Goal: Task Accomplishment & Management: Manage account settings

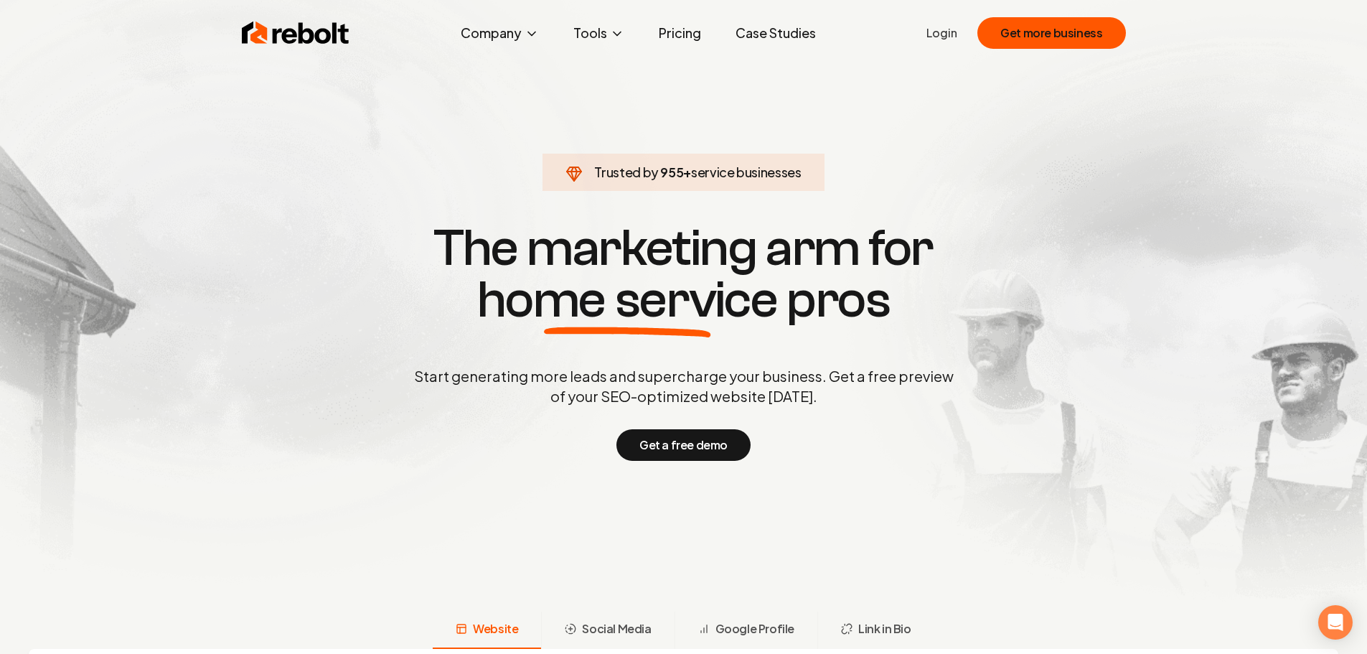
click at [940, 38] on link "Login" at bounding box center [941, 32] width 31 height 17
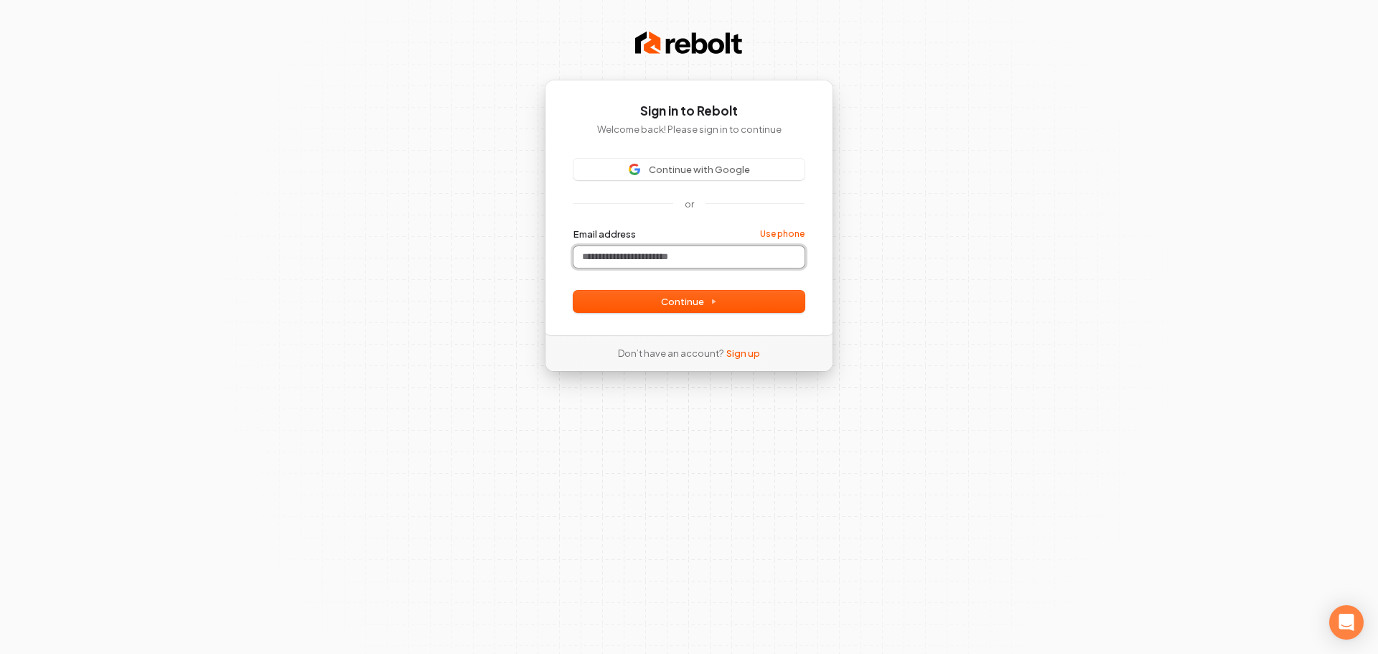
click at [634, 253] on input "Email address" at bounding box center [688, 257] width 231 height 22
click at [665, 305] on span "Continue" at bounding box center [689, 301] width 56 height 13
type input "**********"
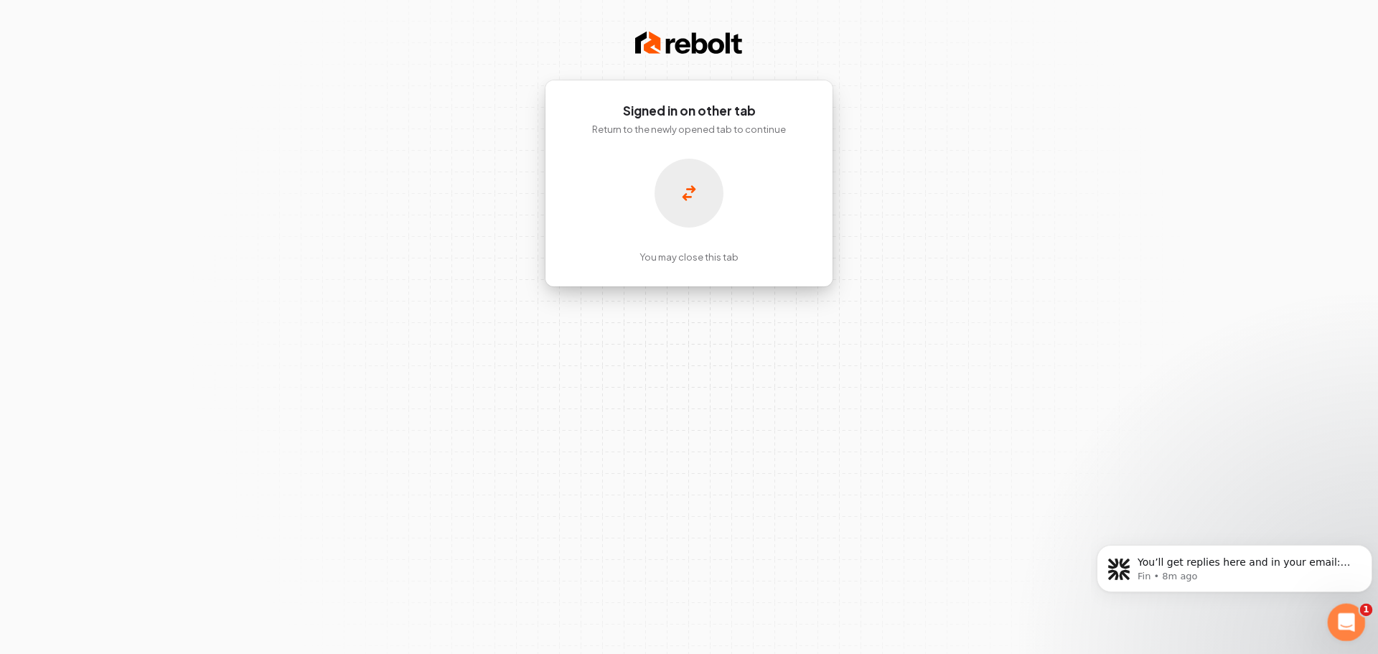
click at [1339, 616] on icon "Open Intercom Messenger" at bounding box center [1345, 621] width 24 height 24
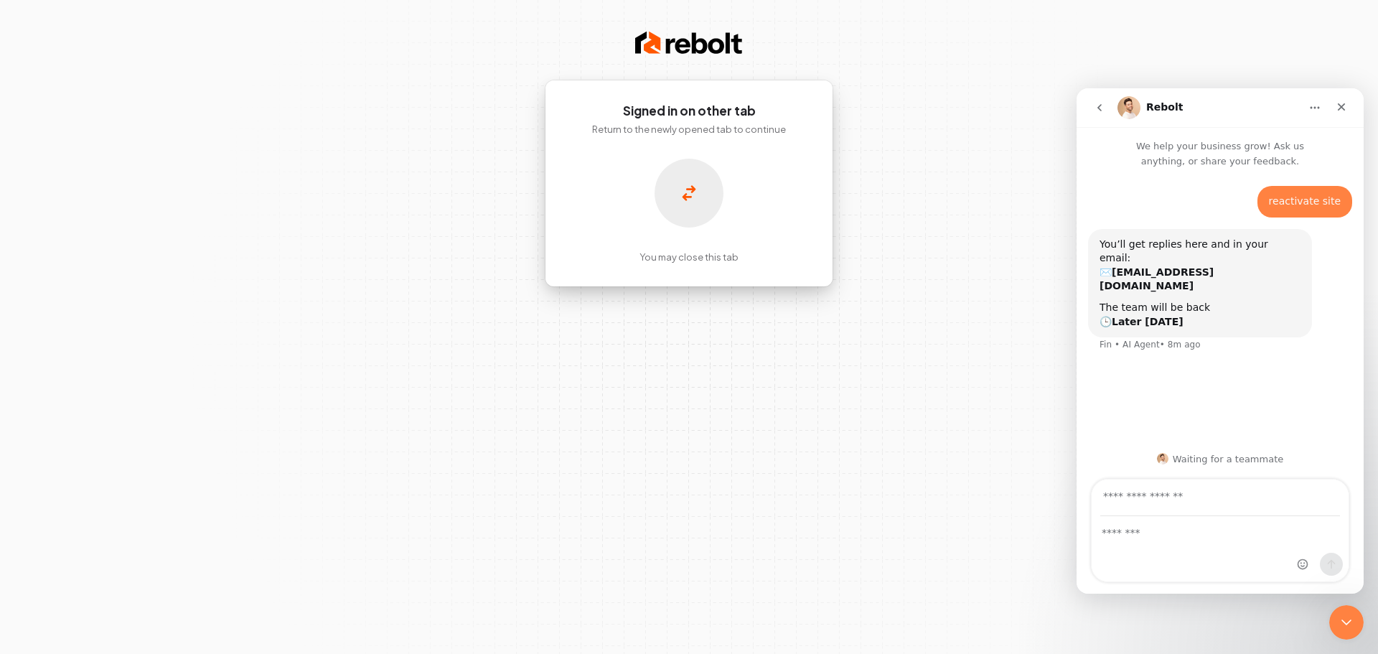
click at [1000, 324] on div "Signed in on other tab Return to the newly opened tab to continue You may close…" at bounding box center [689, 327] width 1378 height 654
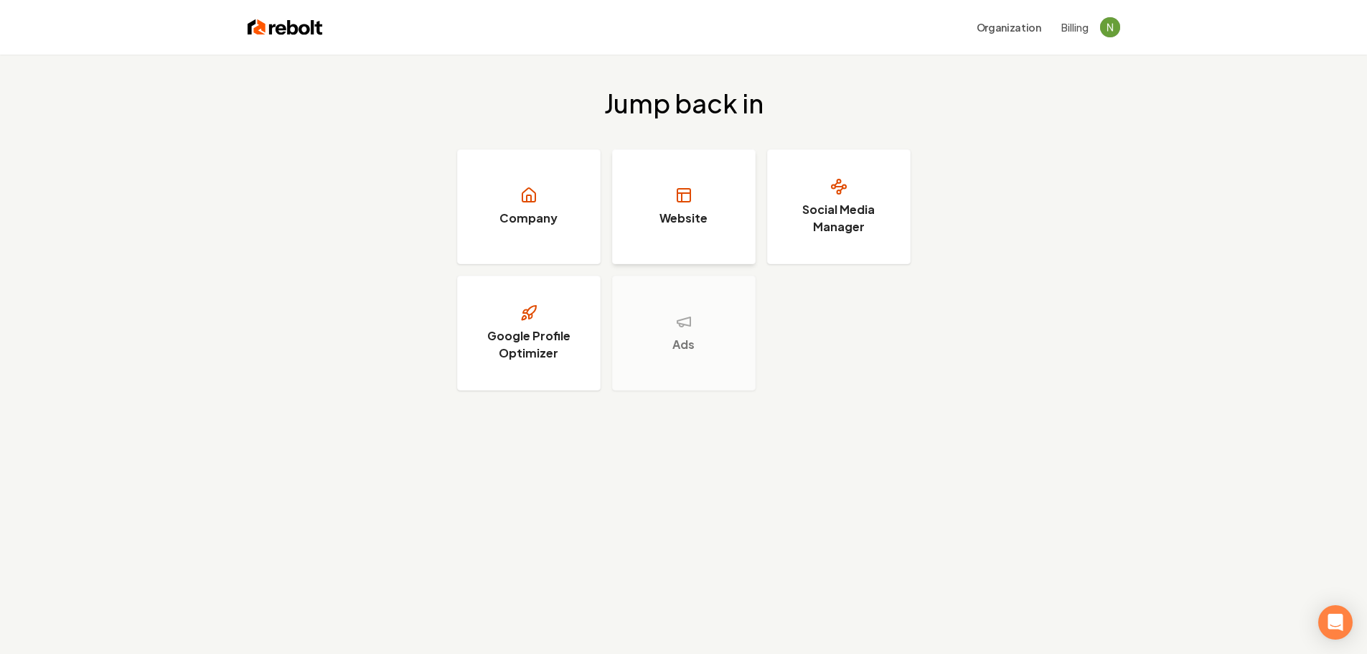
click at [726, 195] on link "Website" at bounding box center [684, 206] width 144 height 115
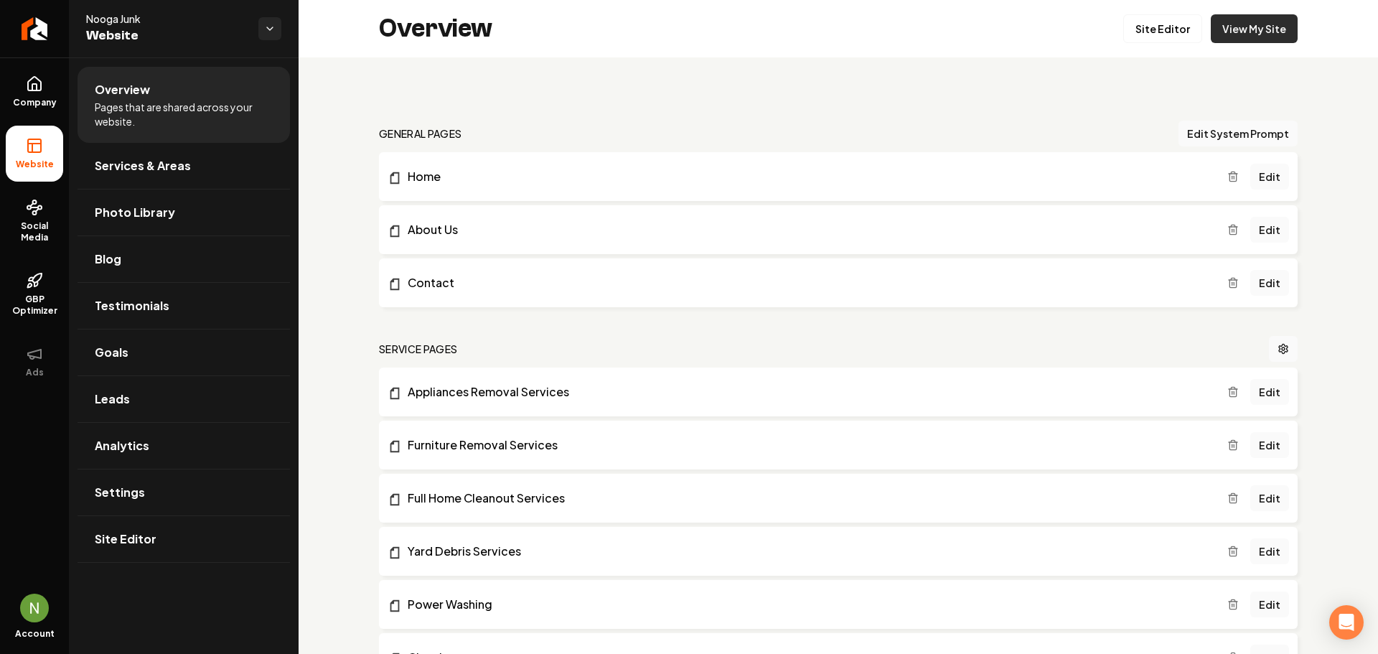
click at [1227, 39] on link "View My Site" at bounding box center [1254, 28] width 87 height 29
click at [174, 533] on link "Site Editor" at bounding box center [184, 539] width 212 height 46
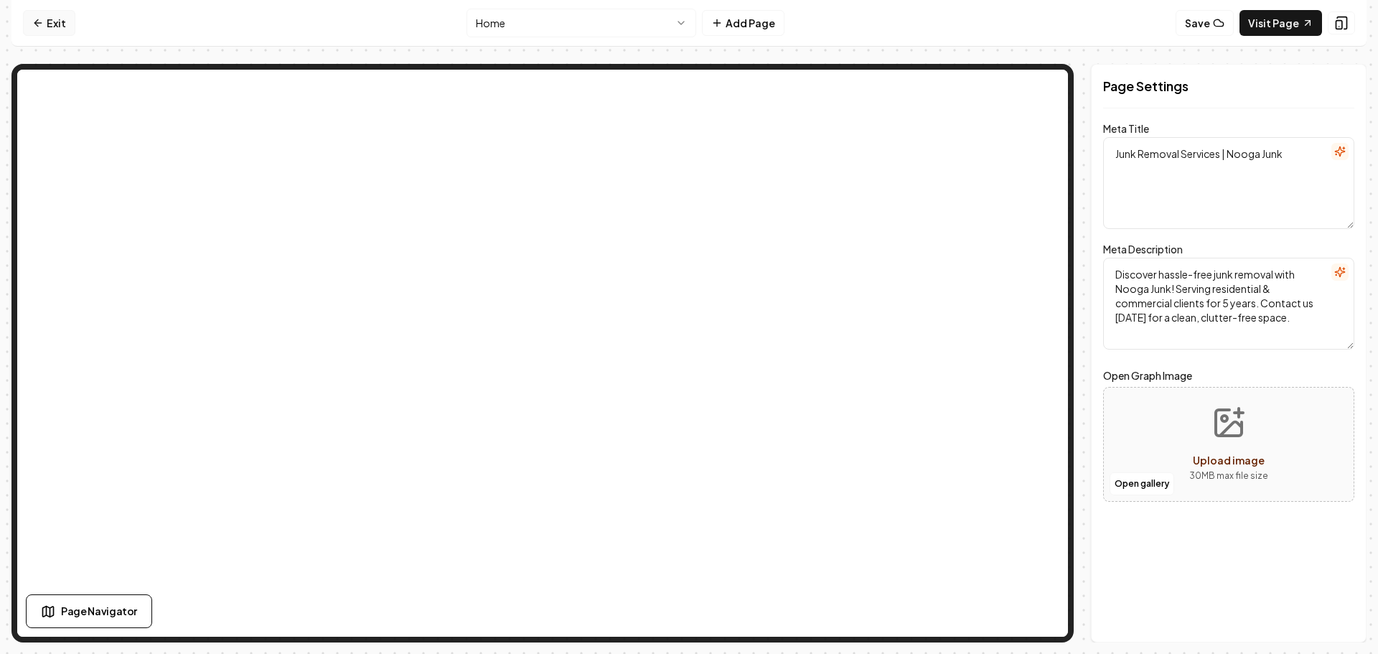
click at [60, 15] on link "Exit" at bounding box center [49, 23] width 52 height 26
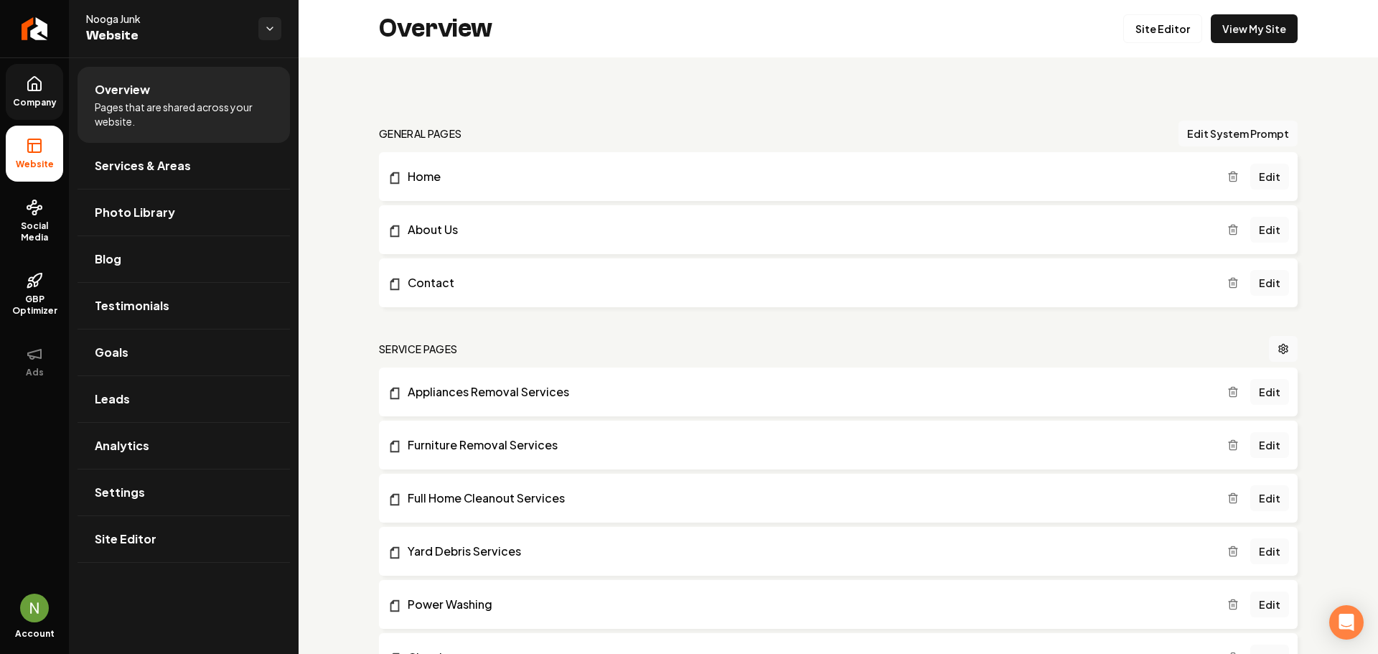
click at [17, 97] on span "Company" at bounding box center [34, 102] width 55 height 11
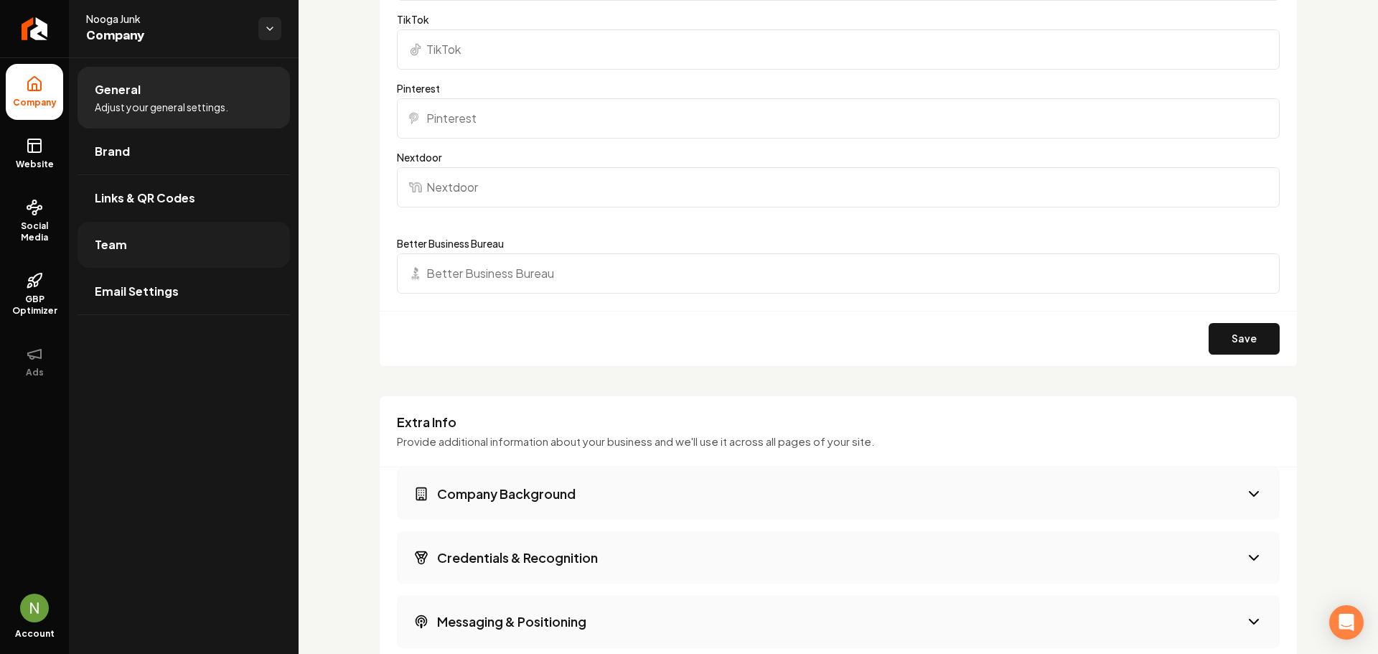
scroll to position [2369, 0]
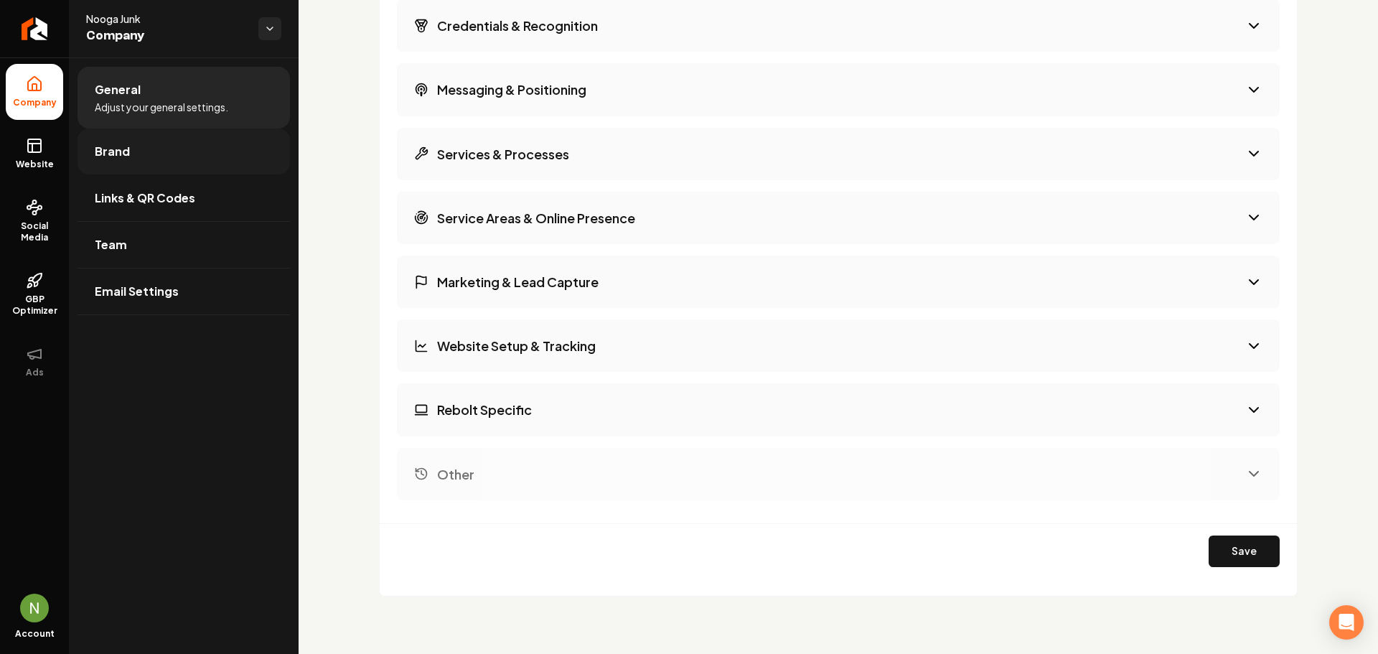
click at [127, 151] on span "Brand" at bounding box center [112, 151] width 35 height 17
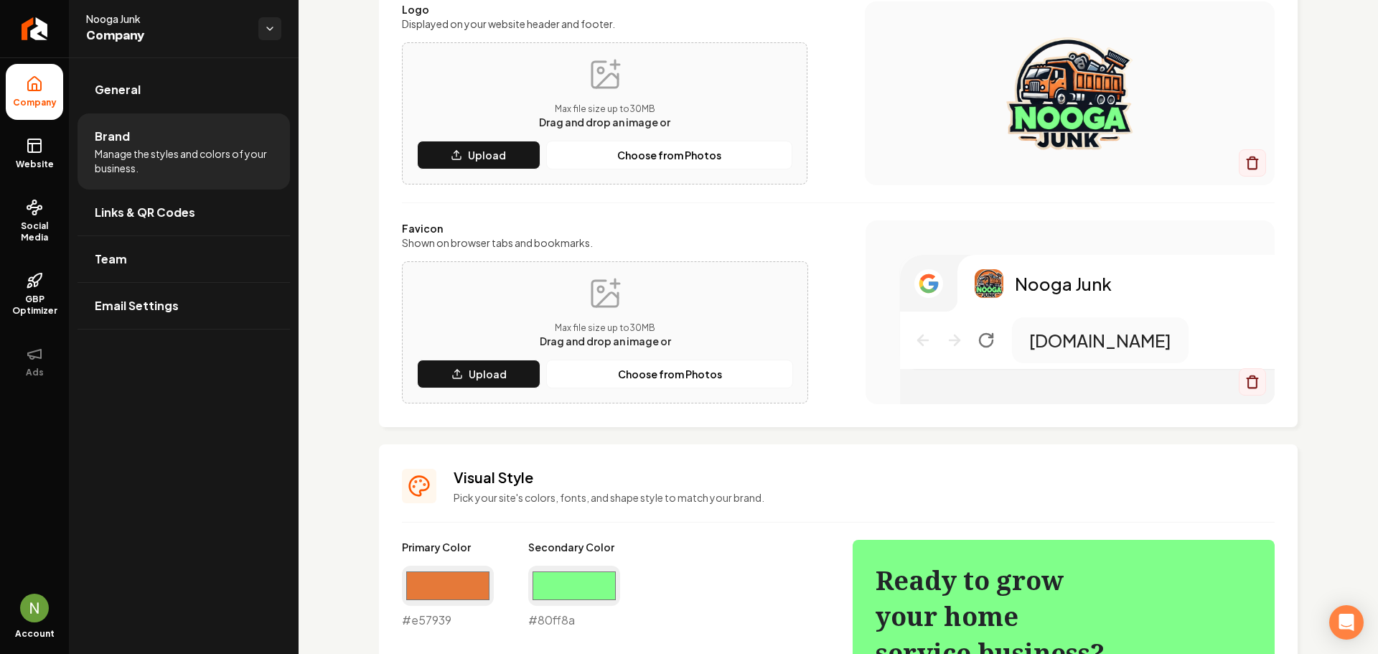
scroll to position [1005, 0]
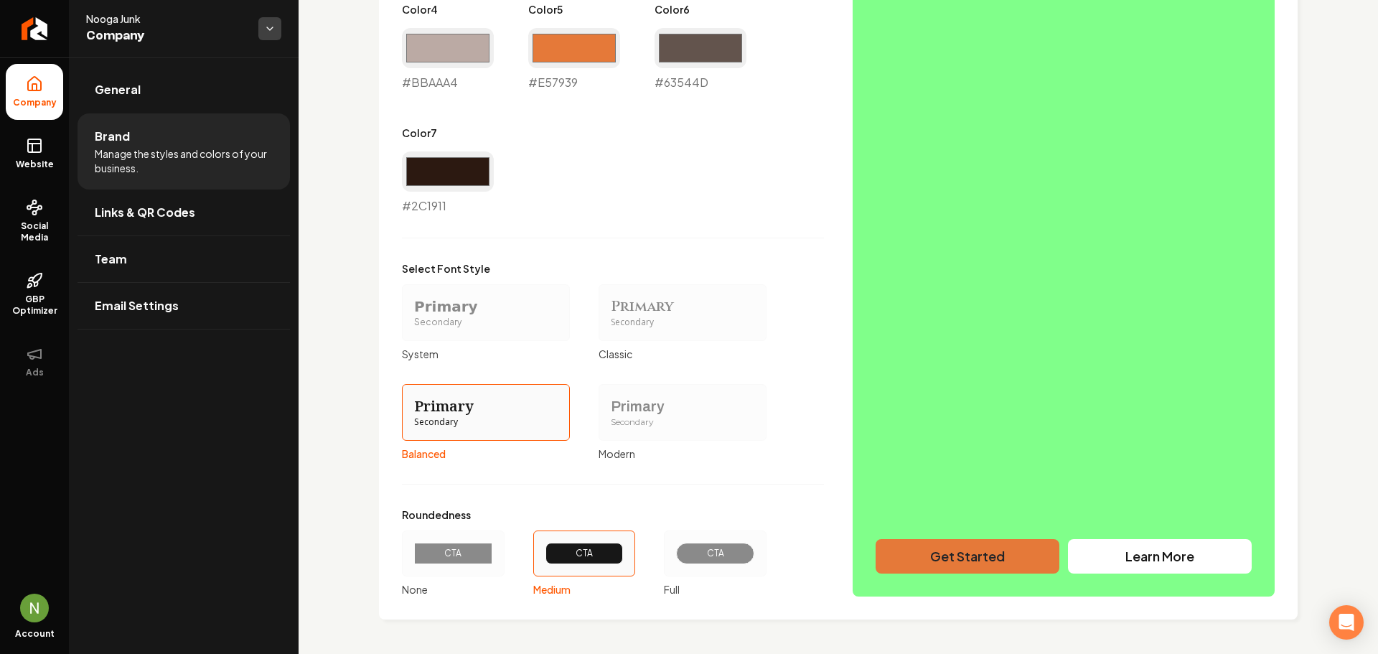
click at [268, 29] on html "Company Website Social Media GBP Optimizer Ads Account Nooga Junk Company Gener…" at bounding box center [689, 327] width 1378 height 654
click at [46, 600] on img "Open user button" at bounding box center [34, 607] width 29 height 29
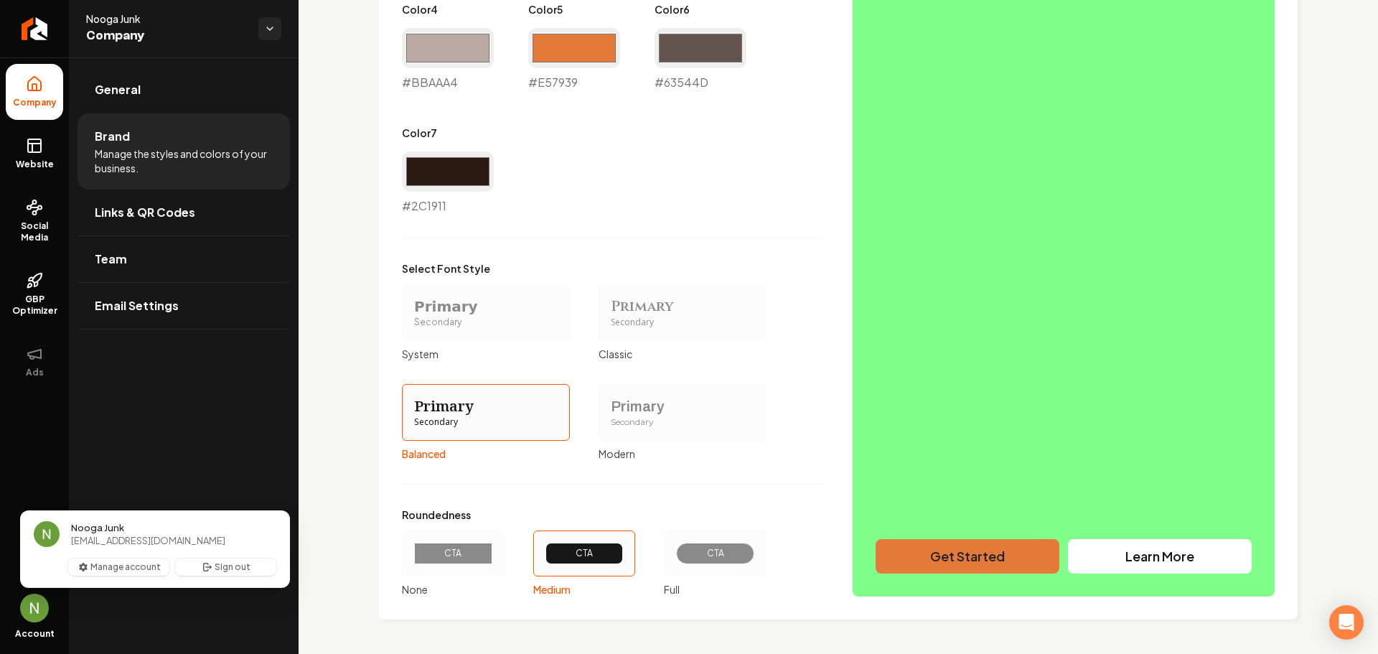
click at [80, 461] on div "General Brand Manage the styles and colors of your business. Links & QR Codes T…" at bounding box center [184, 355] width 230 height 596
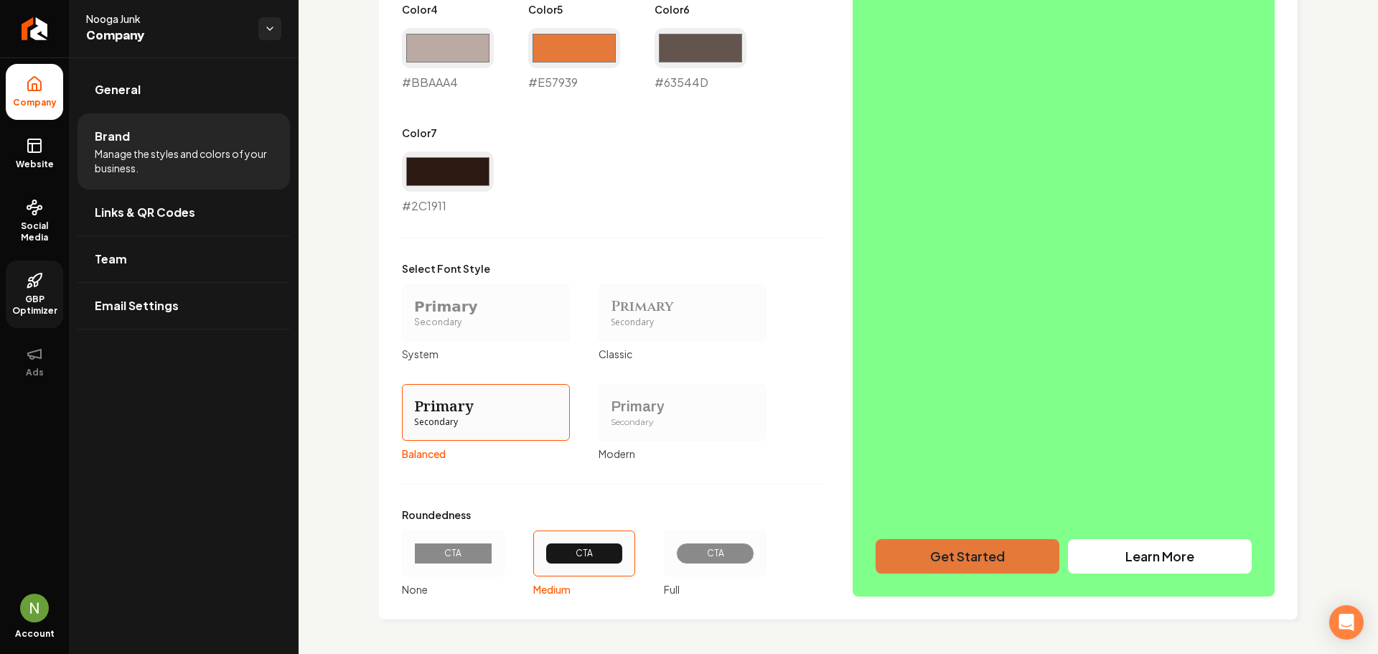
click at [29, 290] on link "GBP Optimizer" at bounding box center [34, 294] width 57 height 67
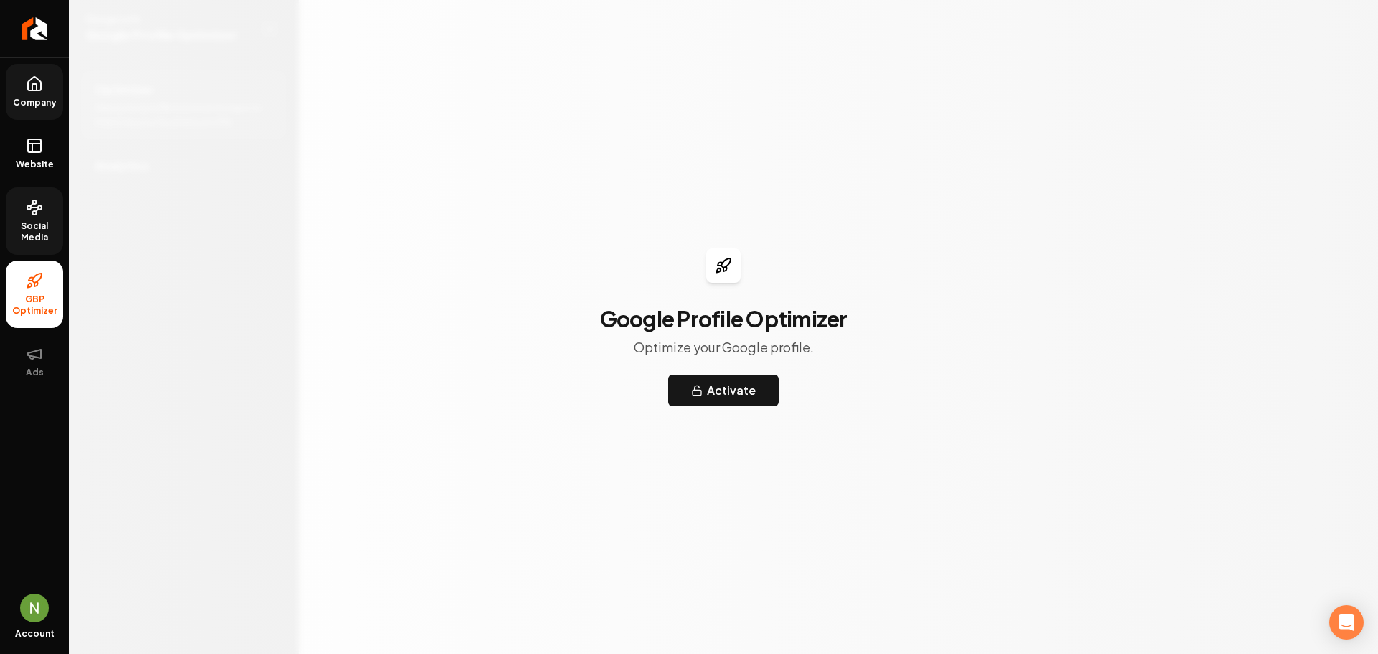
click at [29, 235] on span "Social Media" at bounding box center [34, 231] width 57 height 23
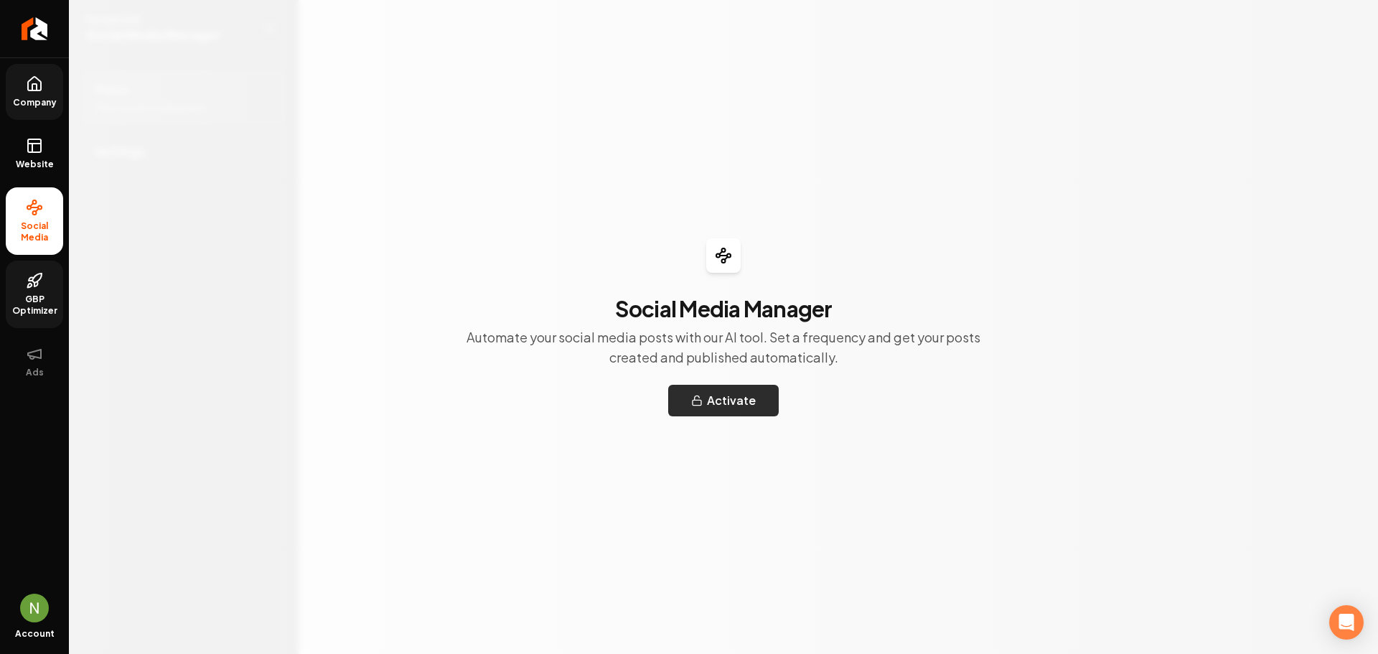
click at [689, 408] on button "Activate" at bounding box center [723, 401] width 111 height 32
click at [67, 161] on ul "Company Website Social Media GBP Optimizer Ads" at bounding box center [34, 226] width 69 height 338
click at [25, 150] on link "Website" at bounding box center [34, 154] width 57 height 56
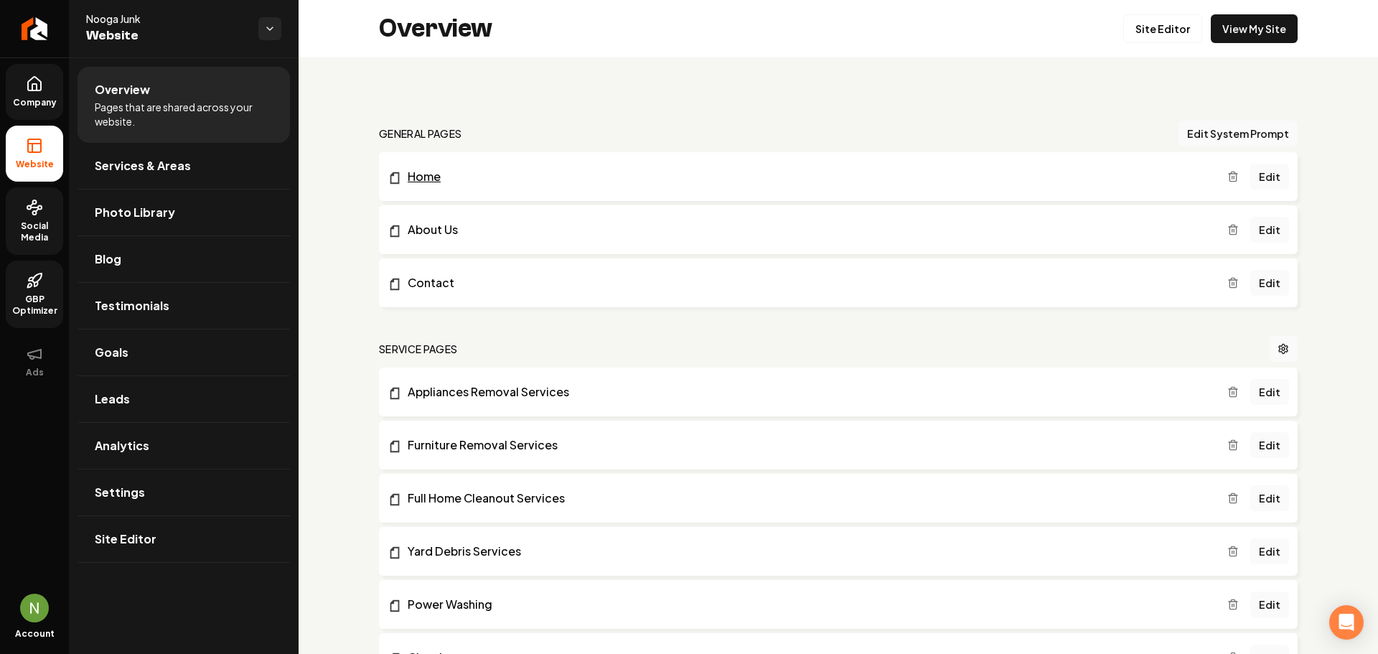
click at [503, 174] on link "Home" at bounding box center [808, 176] width 840 height 17
click at [426, 283] on link "Contact" at bounding box center [808, 282] width 840 height 17
click at [165, 176] on link "Services & Areas" at bounding box center [184, 166] width 212 height 46
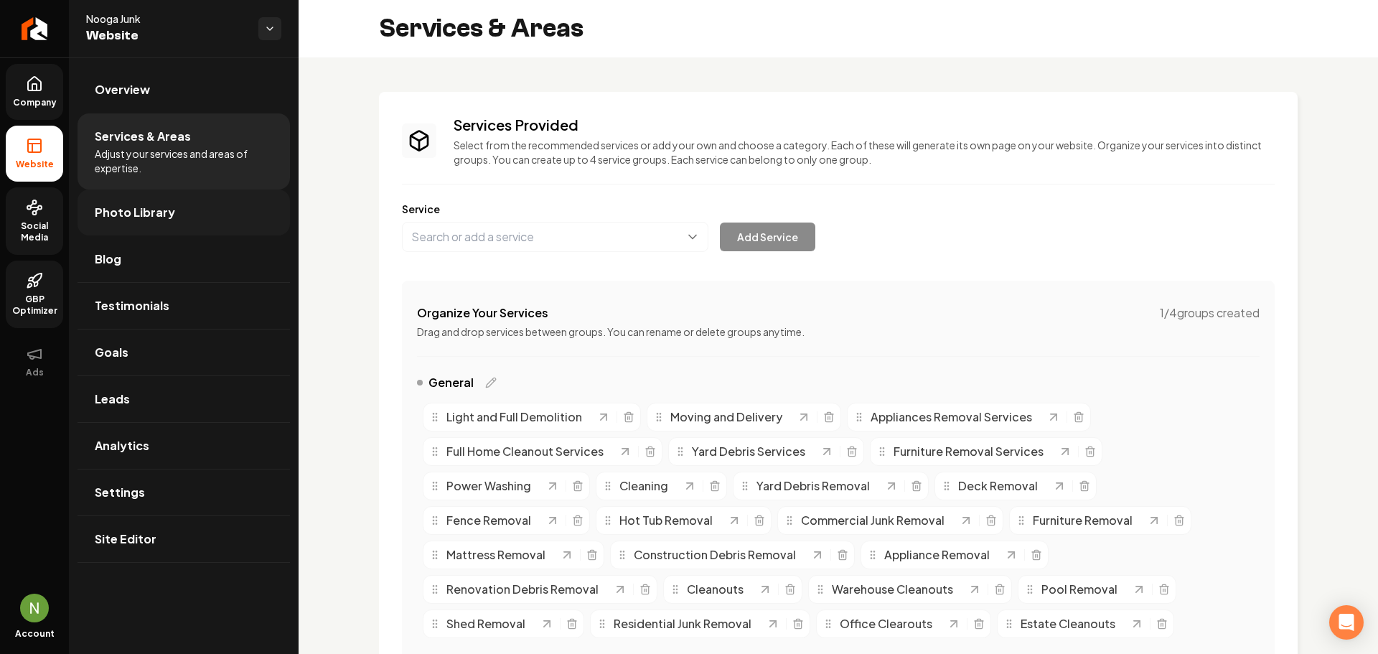
click at [146, 211] on span "Photo Library" at bounding box center [135, 212] width 80 height 17
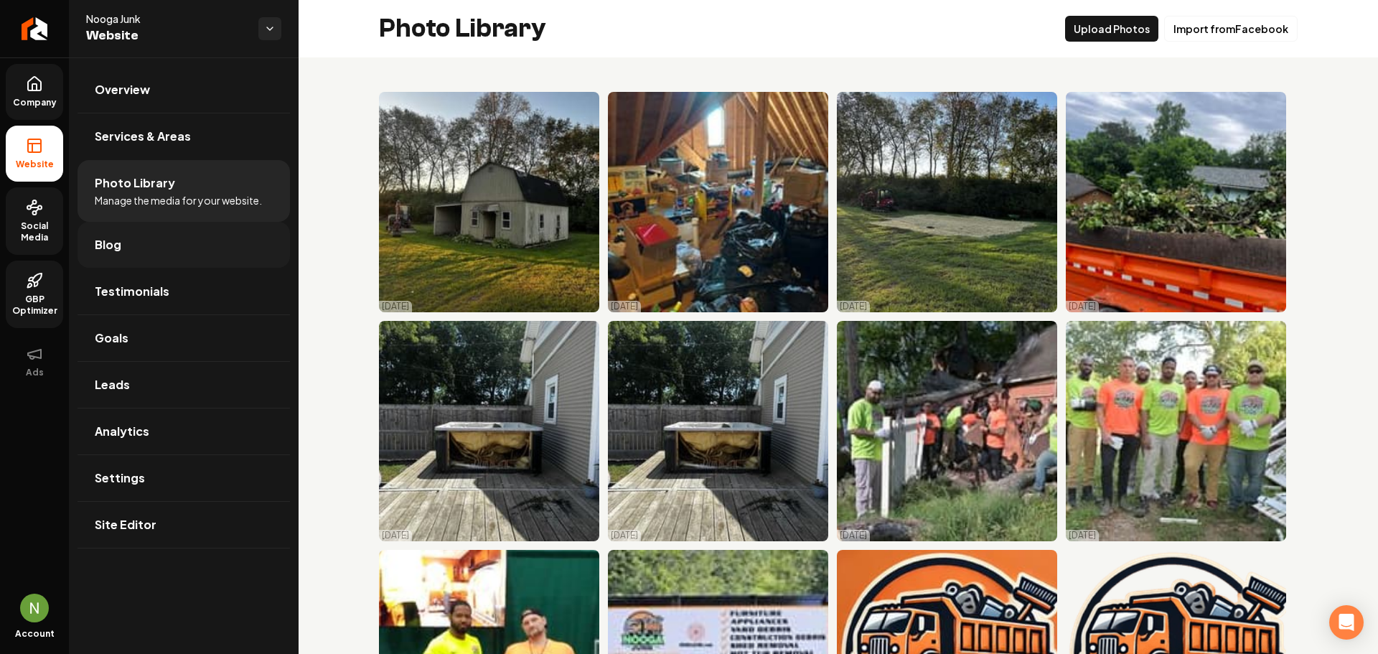
click at [129, 250] on link "Blog" at bounding box center [184, 245] width 212 height 46
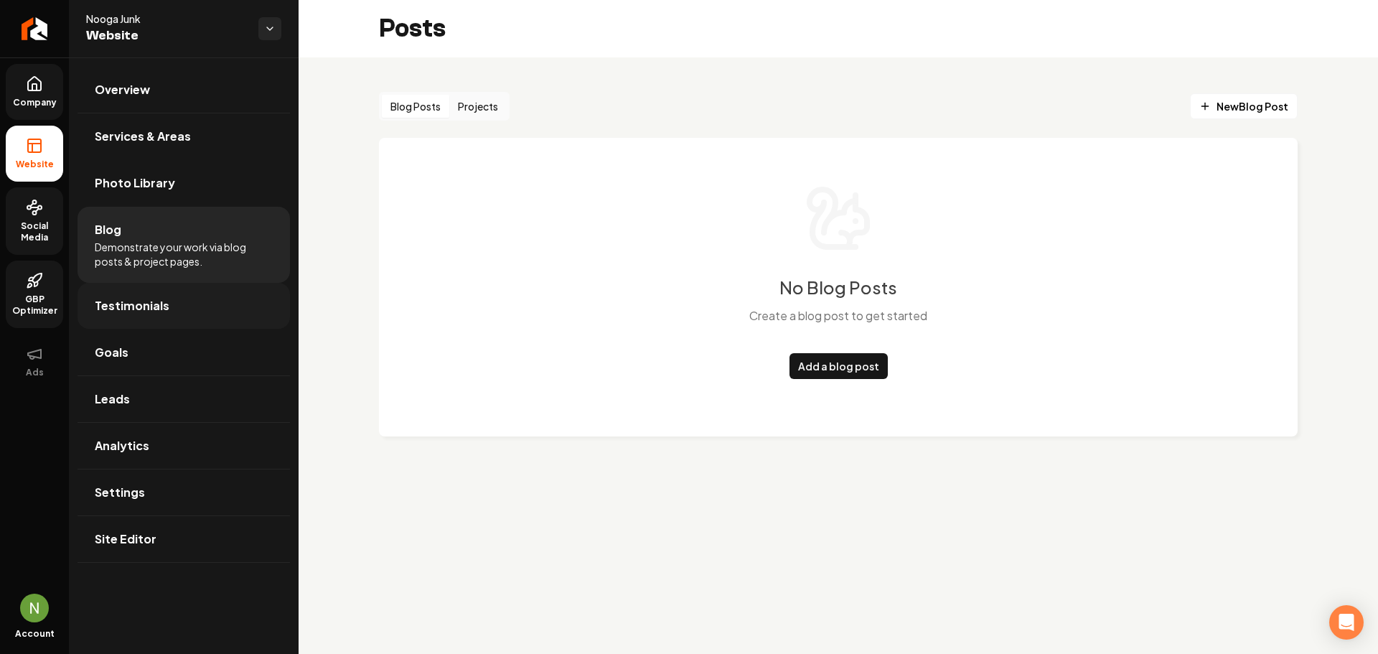
click at [131, 313] on span "Testimonials" at bounding box center [132, 305] width 75 height 17
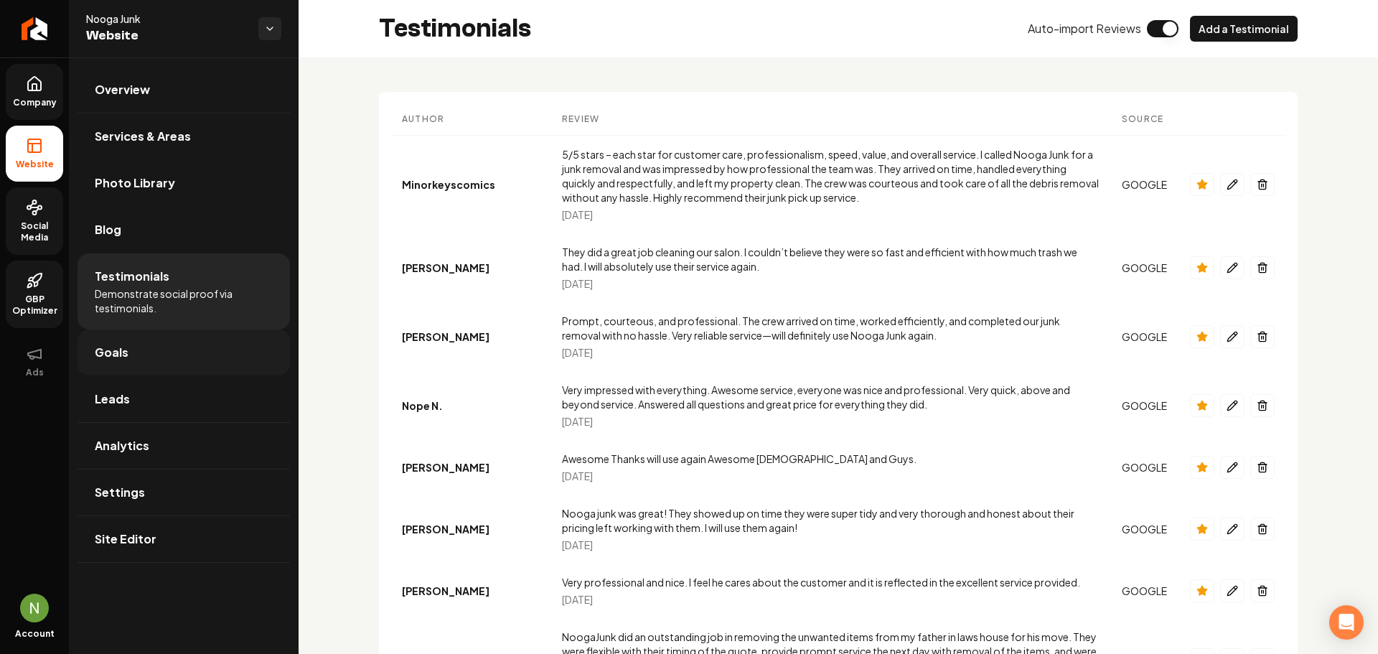
click at [130, 351] on link "Goals" at bounding box center [184, 352] width 212 height 46
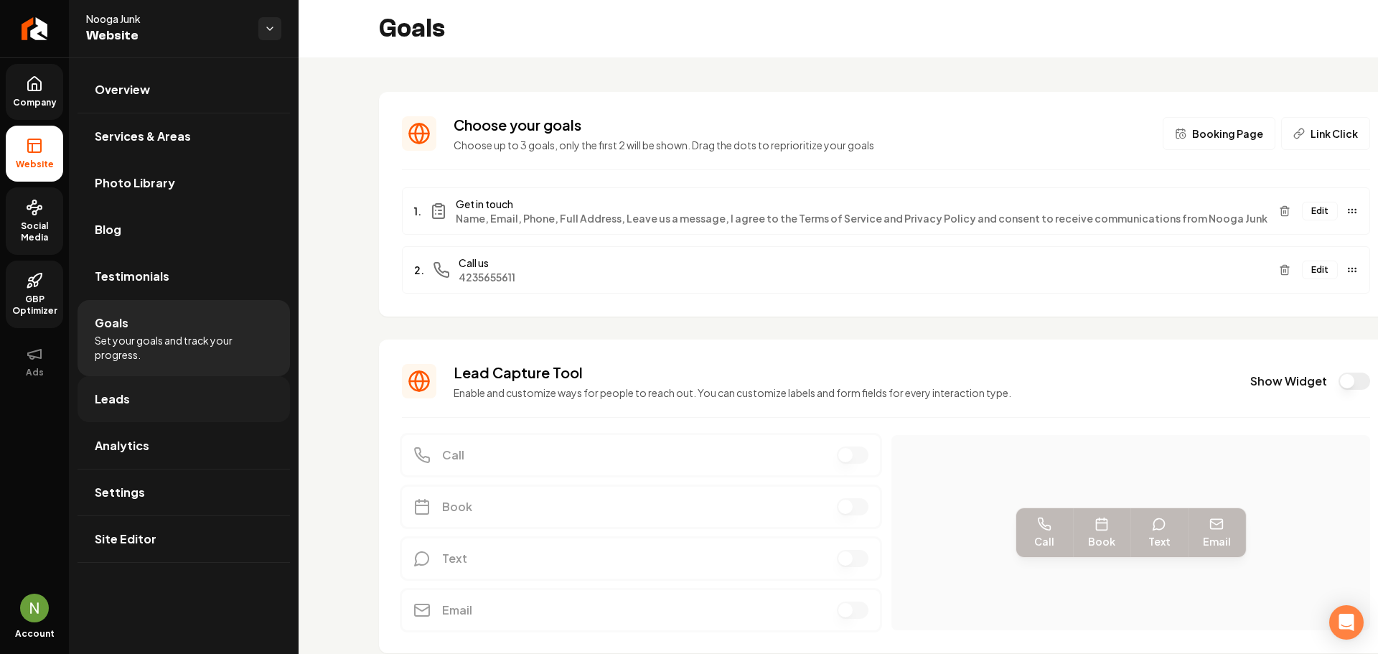
click at [150, 395] on link "Leads" at bounding box center [184, 399] width 212 height 46
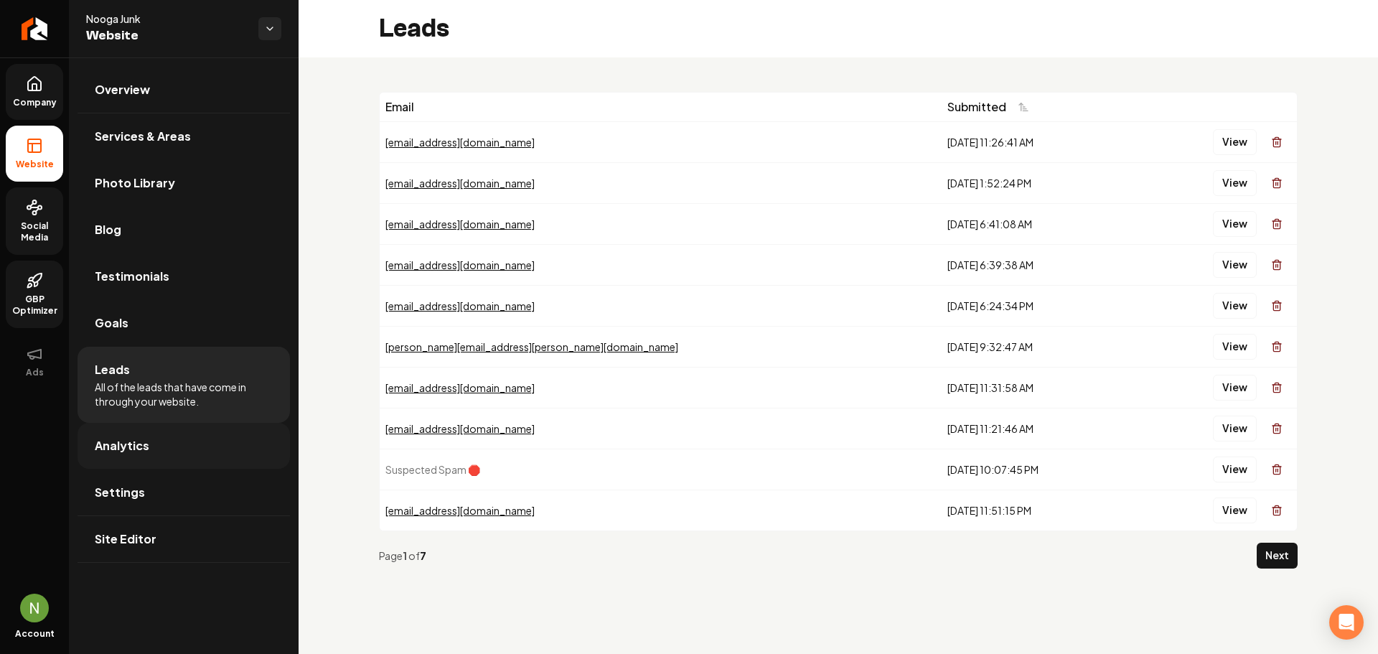
click at [141, 440] on span "Analytics" at bounding box center [122, 445] width 55 height 17
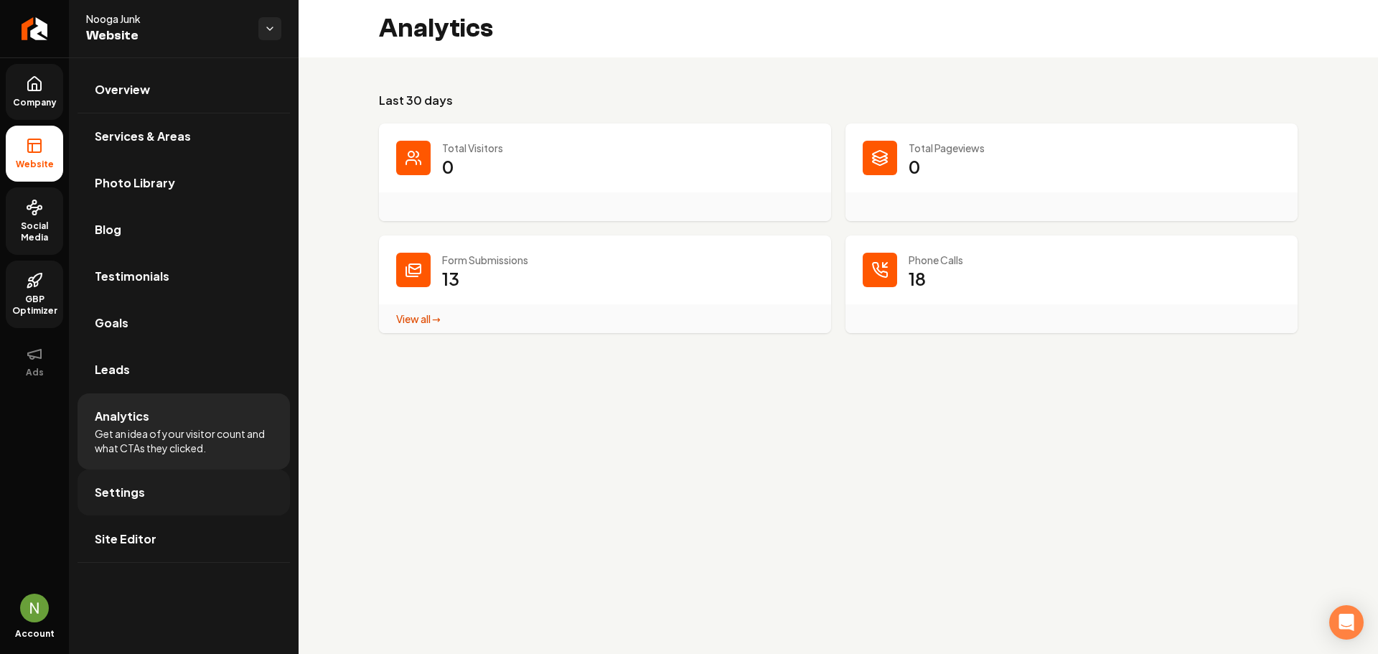
click at [144, 483] on link "Settings" at bounding box center [184, 492] width 212 height 46
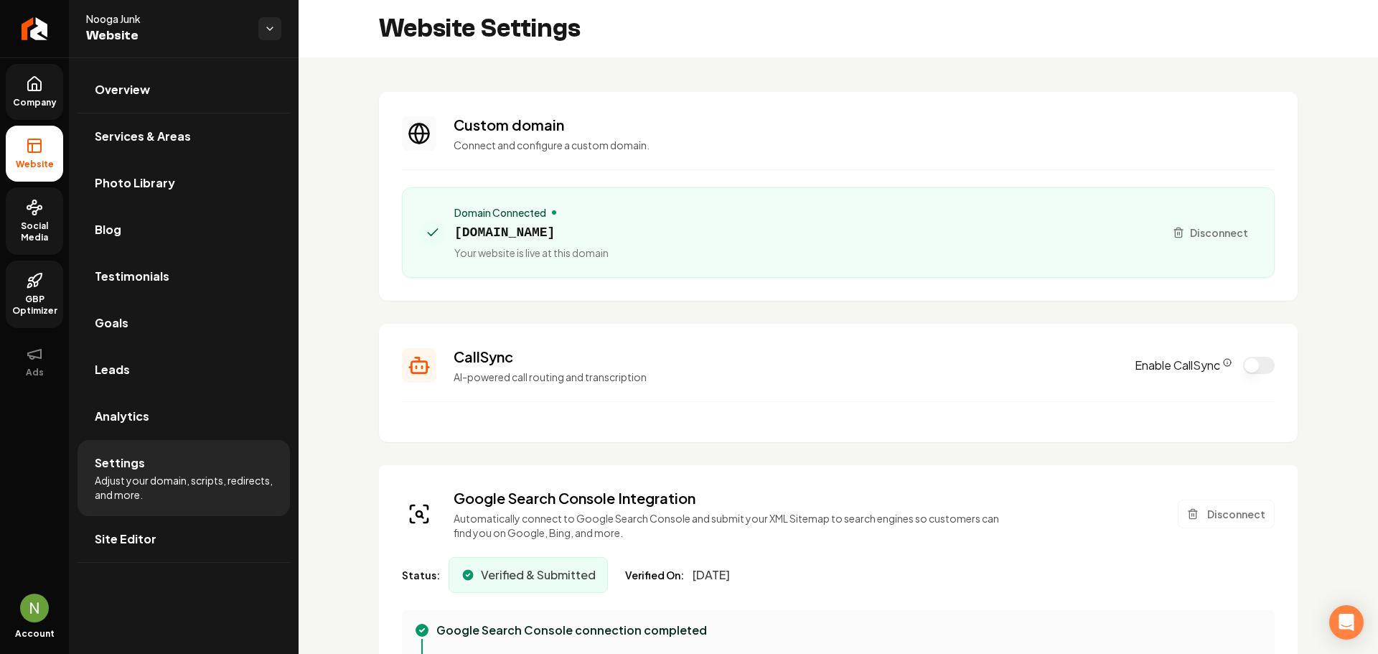
click at [548, 240] on span "noogajunk.com" at bounding box center [531, 232] width 154 height 20
click at [160, 531] on link "Site Editor" at bounding box center [184, 539] width 212 height 46
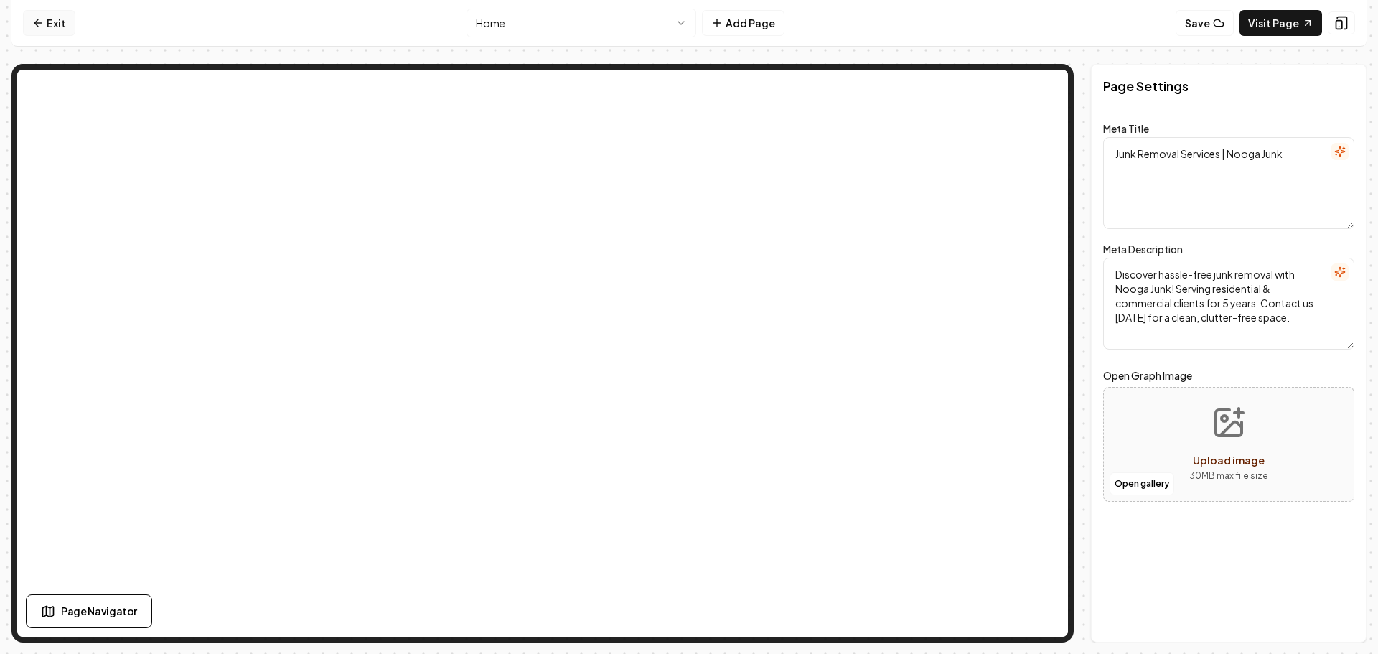
click at [52, 23] on link "Exit" at bounding box center [49, 23] width 52 height 26
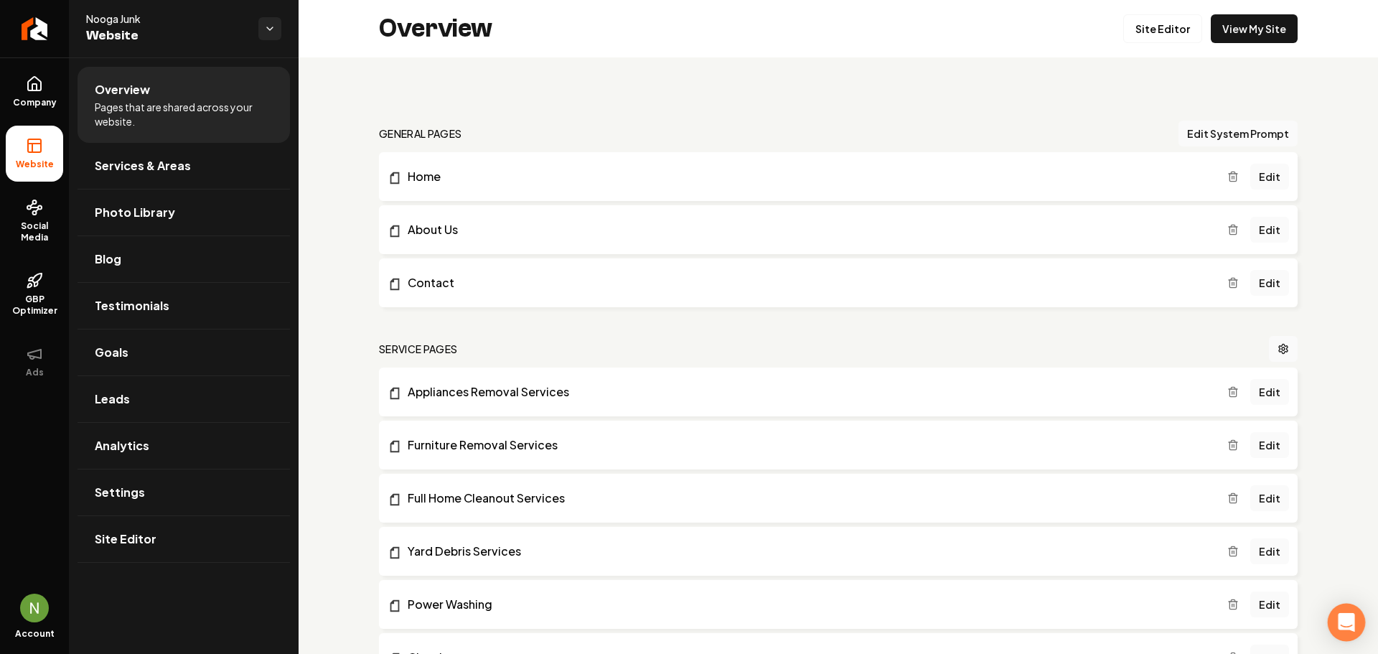
click at [1341, 616] on icon "Open Intercom Messenger" at bounding box center [1346, 622] width 17 height 19
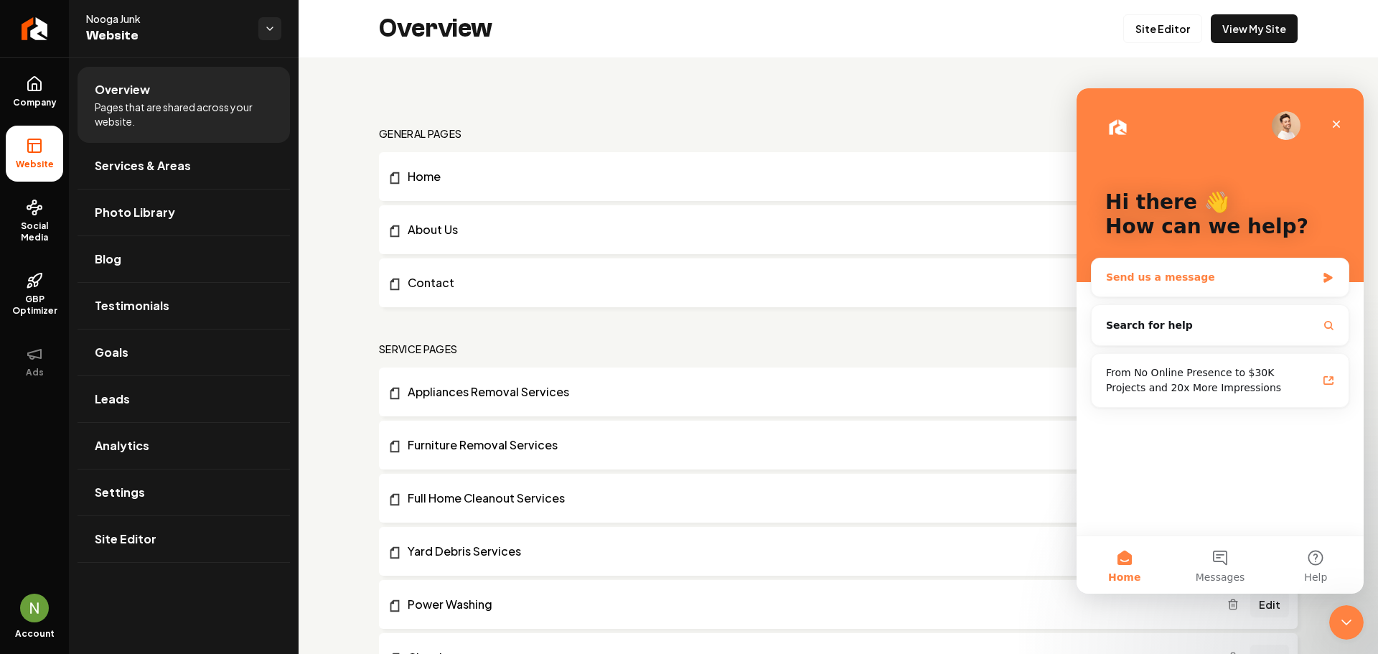
click at [1173, 277] on div "Send us a message" at bounding box center [1211, 277] width 210 height 15
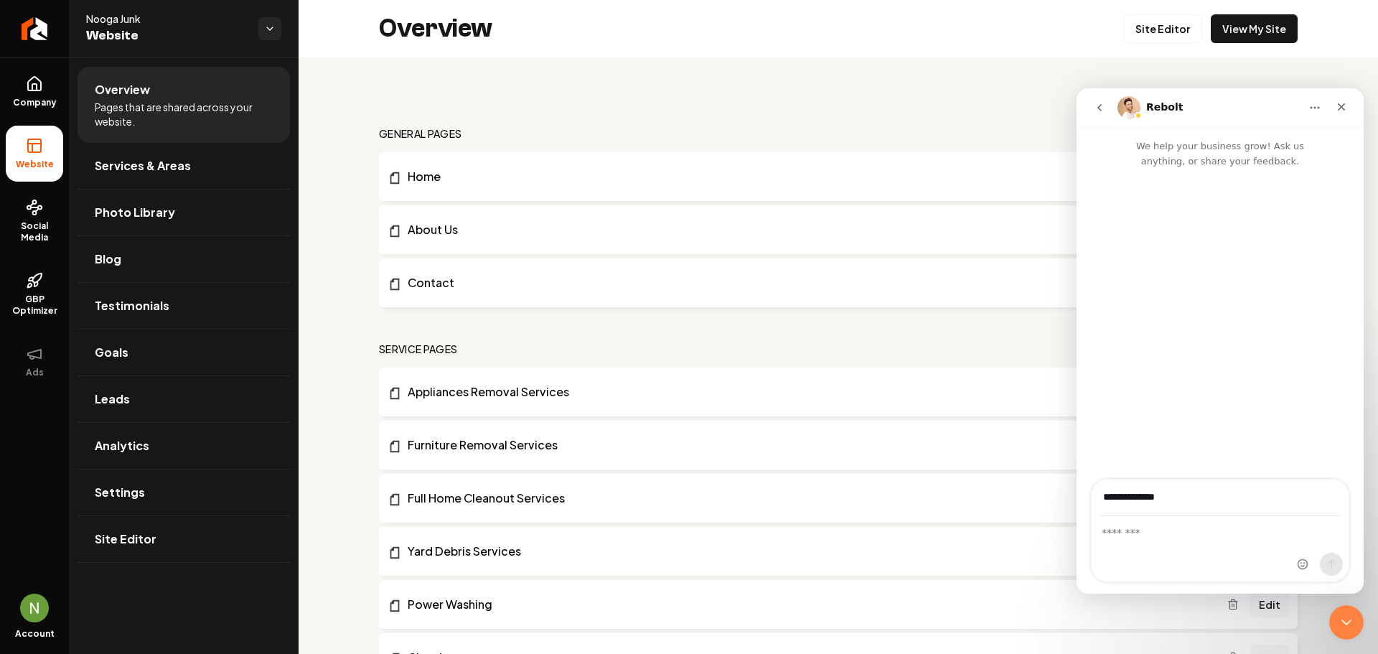
type input "**********"
click at [1141, 535] on textarea "Message…" at bounding box center [1220, 529] width 257 height 24
type textarea "**********"
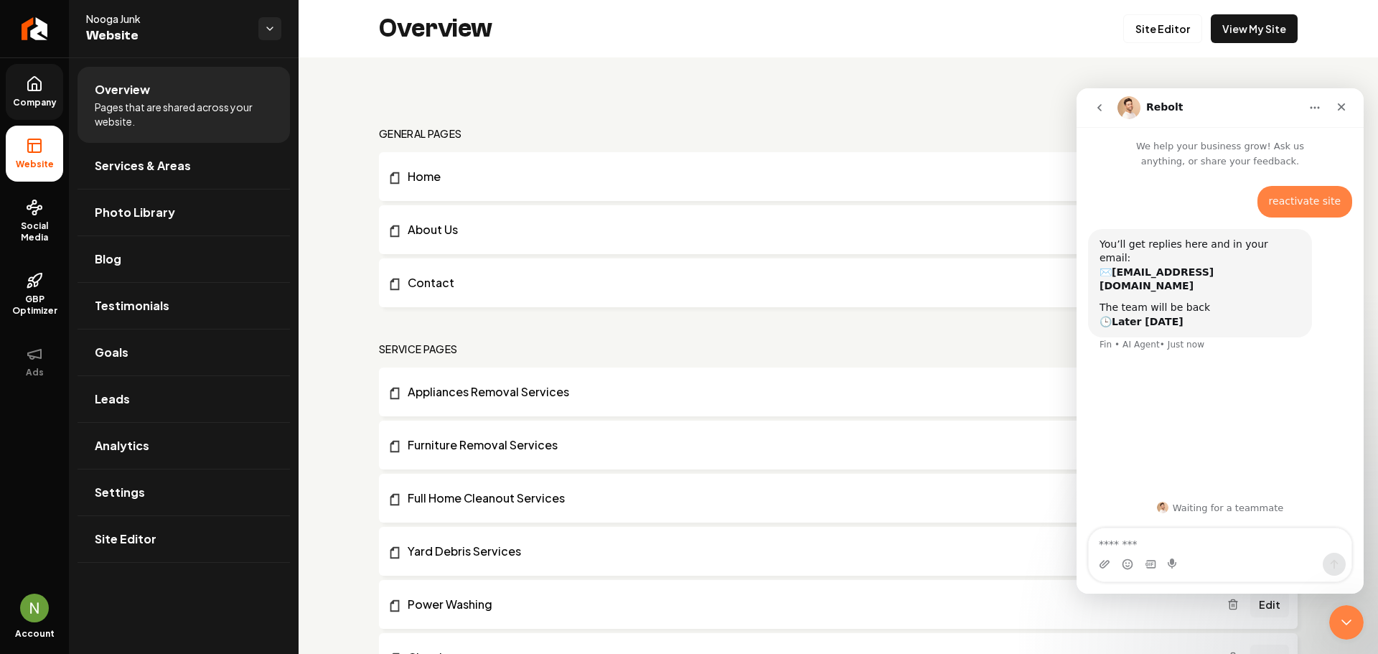
click at [35, 116] on link "Company" at bounding box center [34, 92] width 57 height 56
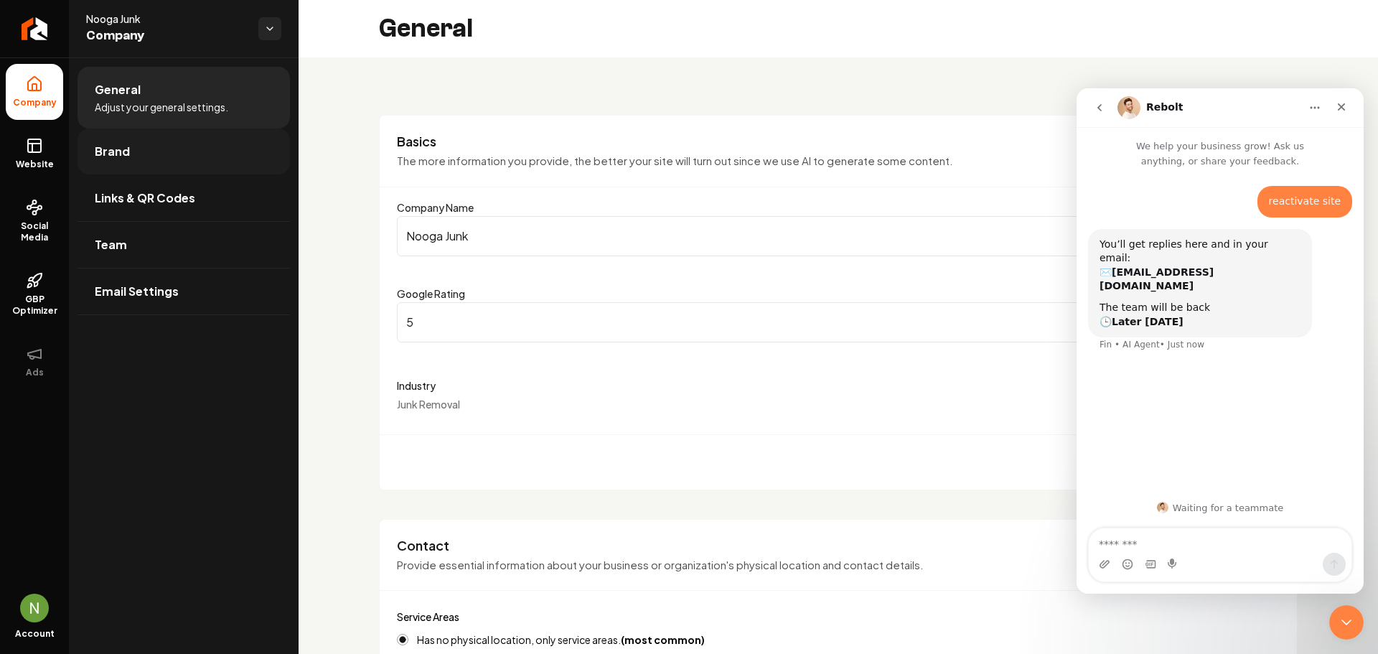
click at [139, 144] on link "Brand" at bounding box center [184, 151] width 212 height 46
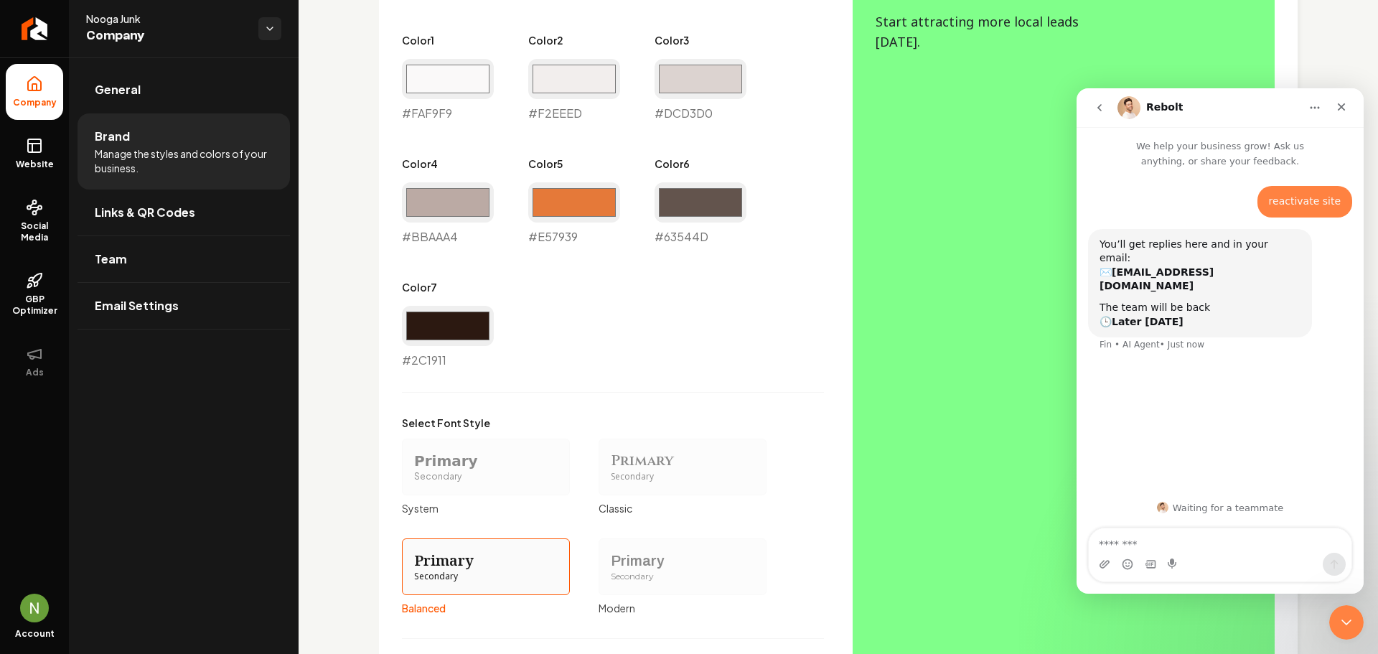
scroll to position [1005, 0]
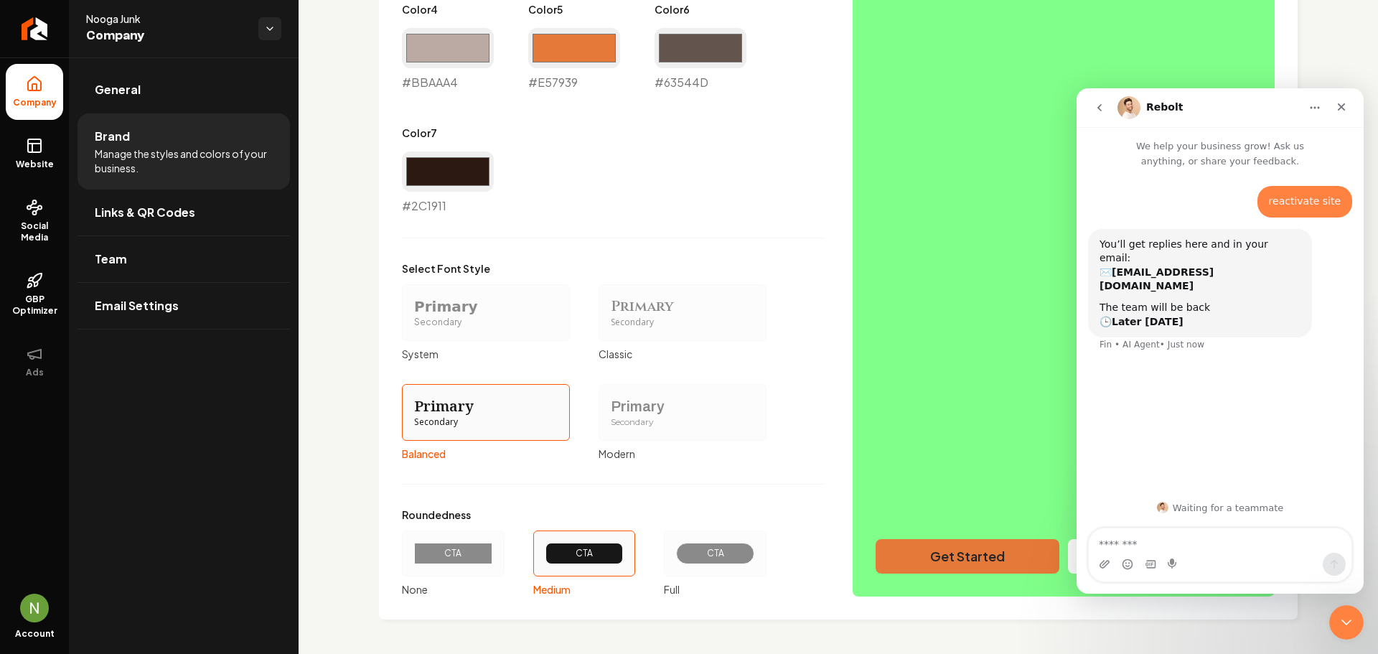
click at [1356, 99] on nav "Rebolt" at bounding box center [1219, 107] width 287 height 39
click at [1353, 107] on div "Close" at bounding box center [1341, 107] width 26 height 26
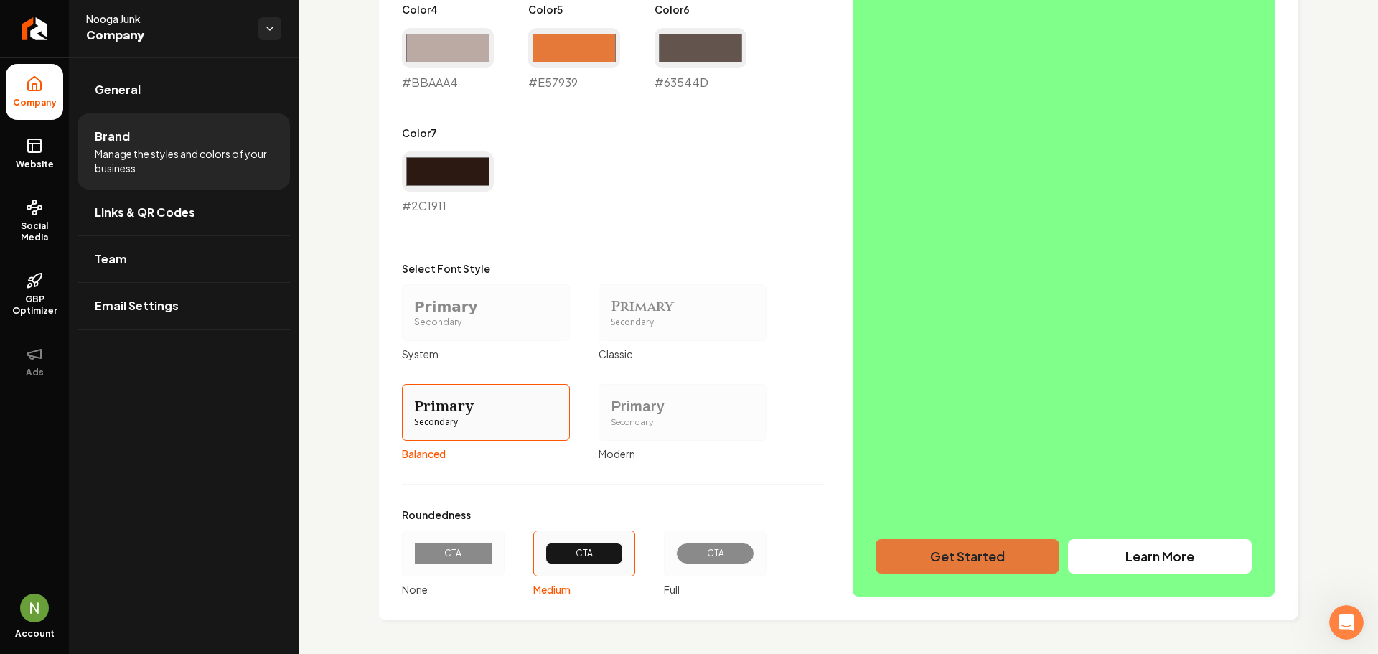
click at [966, 560] on div "Primary Color #e57939 #e57939 Secondary Color #80ff8a #80ff8a Color 1 #faf9f9 #…" at bounding box center [838, 158] width 873 height 876
click at [156, 205] on span "Links & QR Codes" at bounding box center [145, 212] width 100 height 17
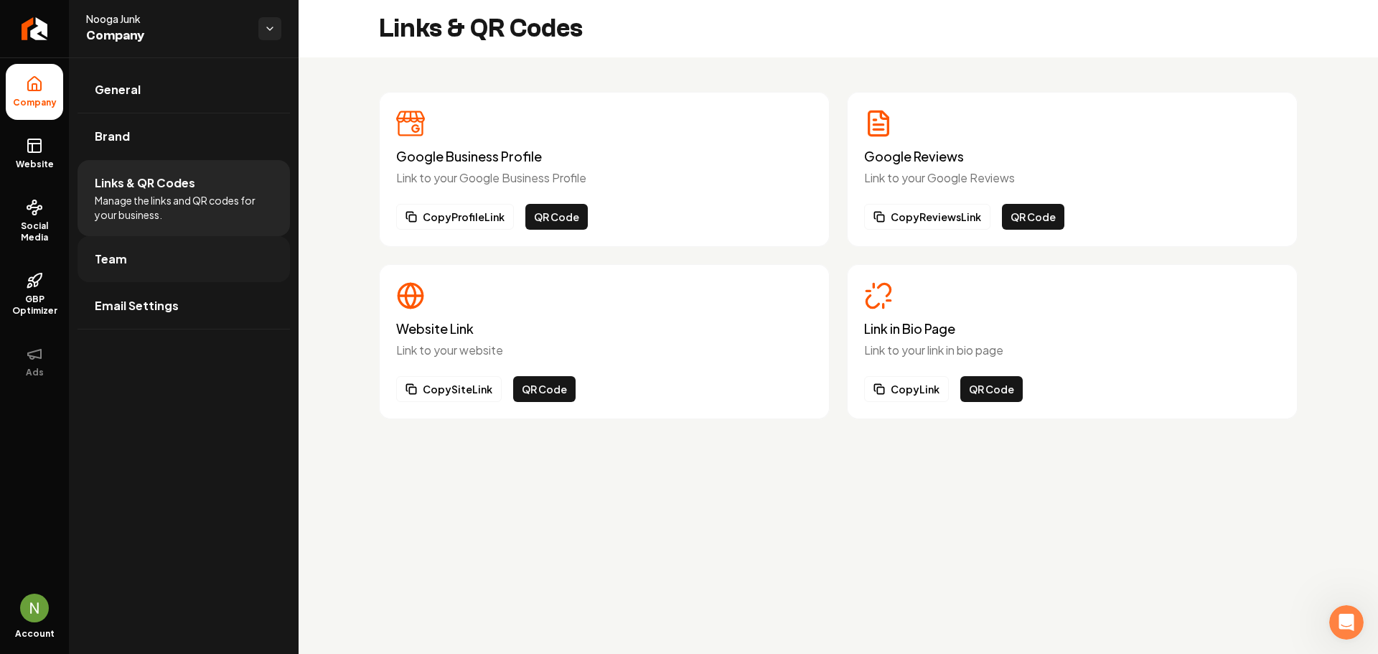
click at [159, 266] on link "Team" at bounding box center [184, 259] width 212 height 46
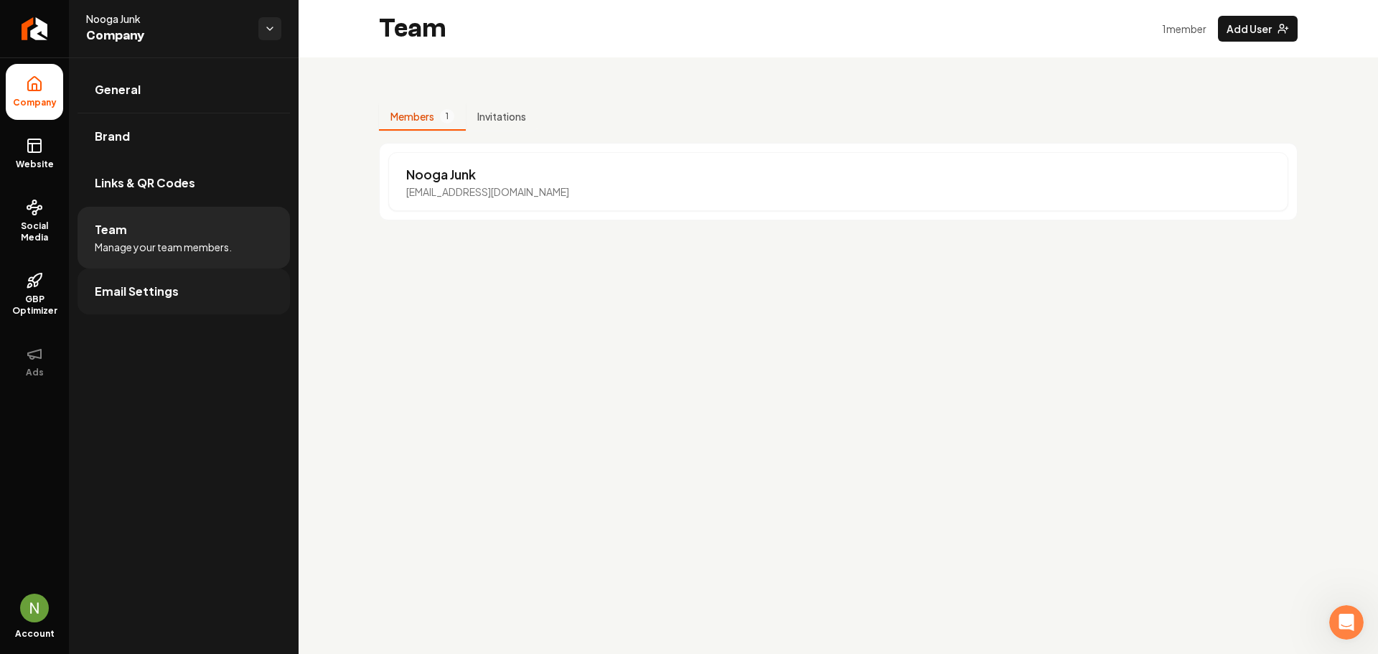
click at [156, 291] on span "Email Settings" at bounding box center [137, 291] width 84 height 17
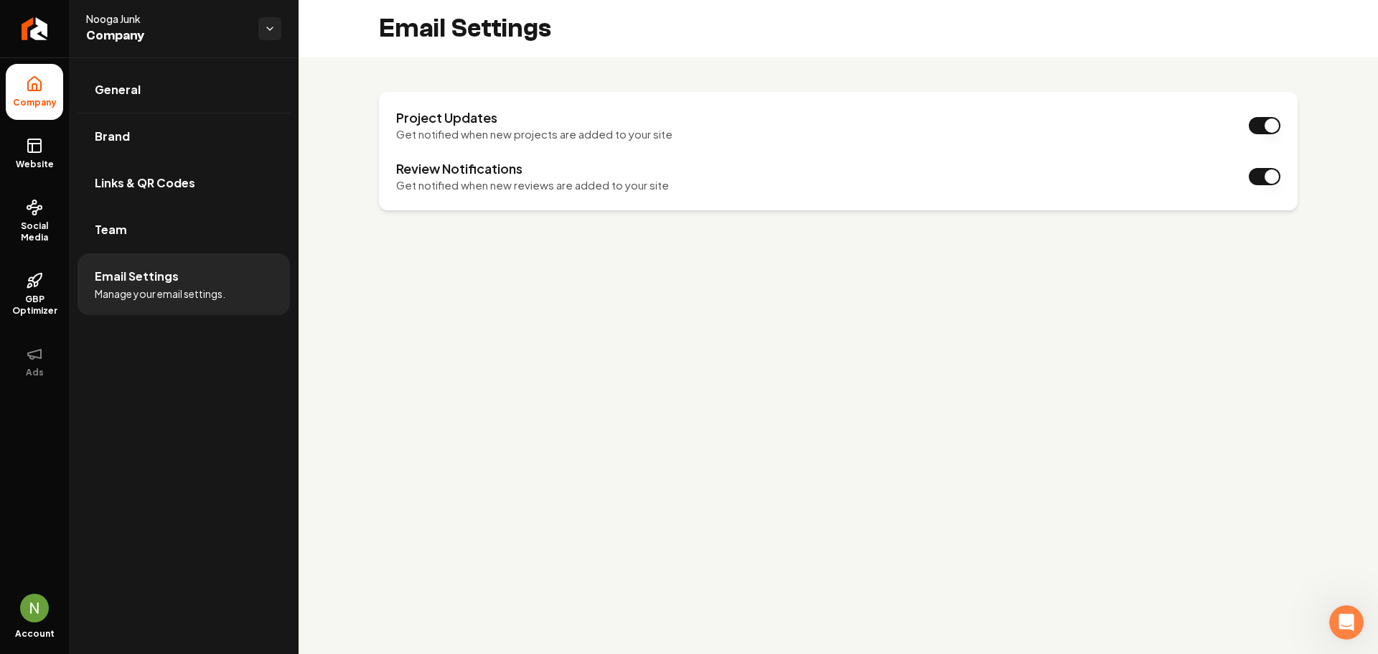
click at [144, 27] on span "Company" at bounding box center [166, 36] width 161 height 20
click at [115, 73] on link "General" at bounding box center [184, 90] width 212 height 46
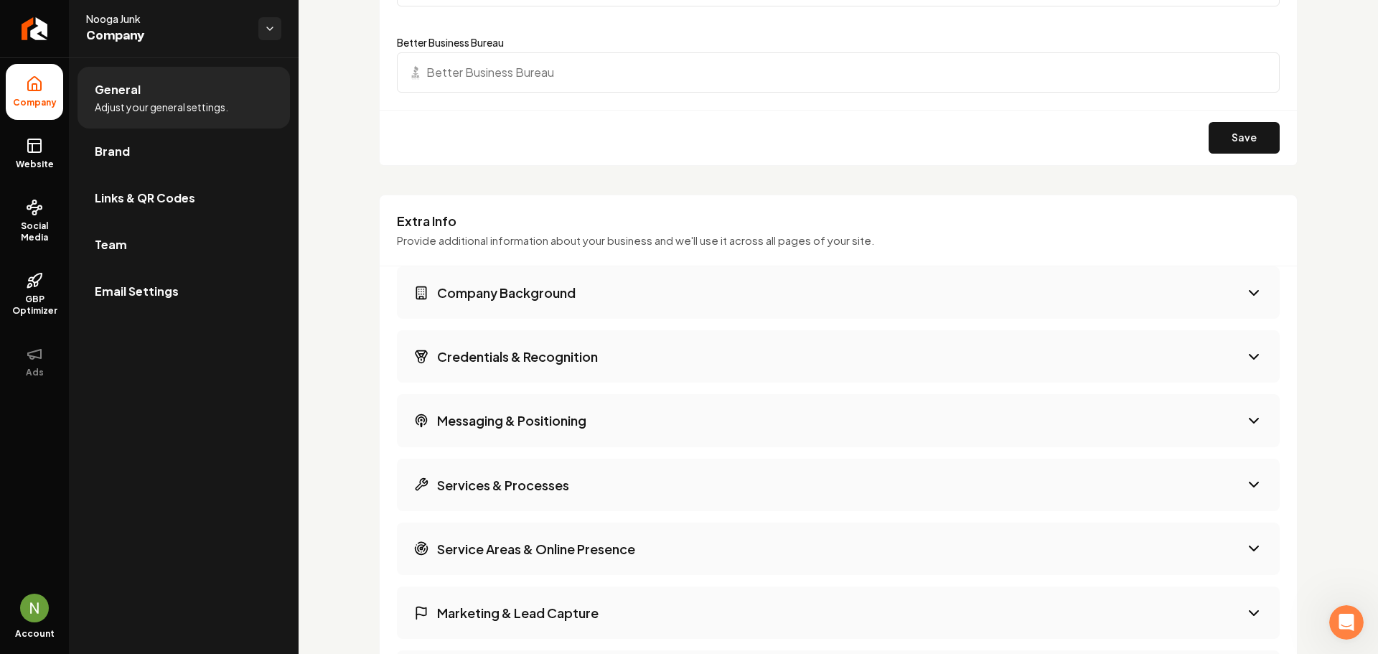
scroll to position [2369, 0]
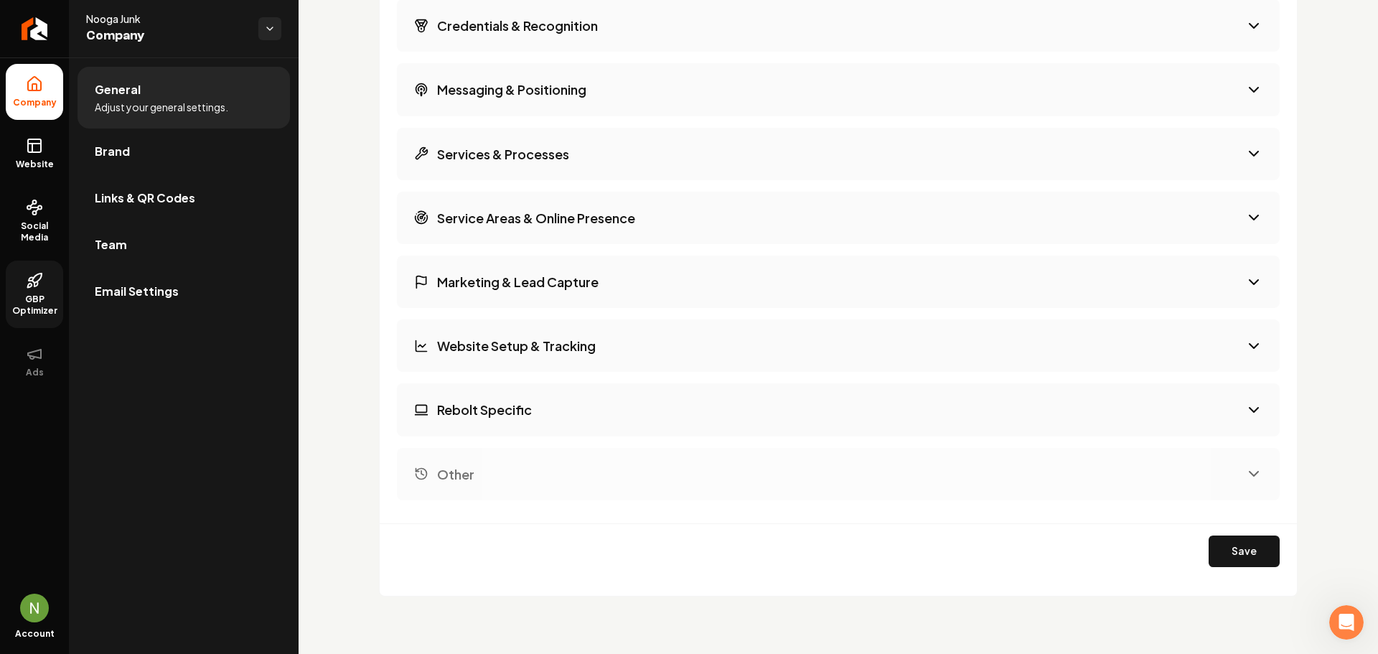
click at [44, 304] on span "GBP Optimizer" at bounding box center [34, 305] width 57 height 23
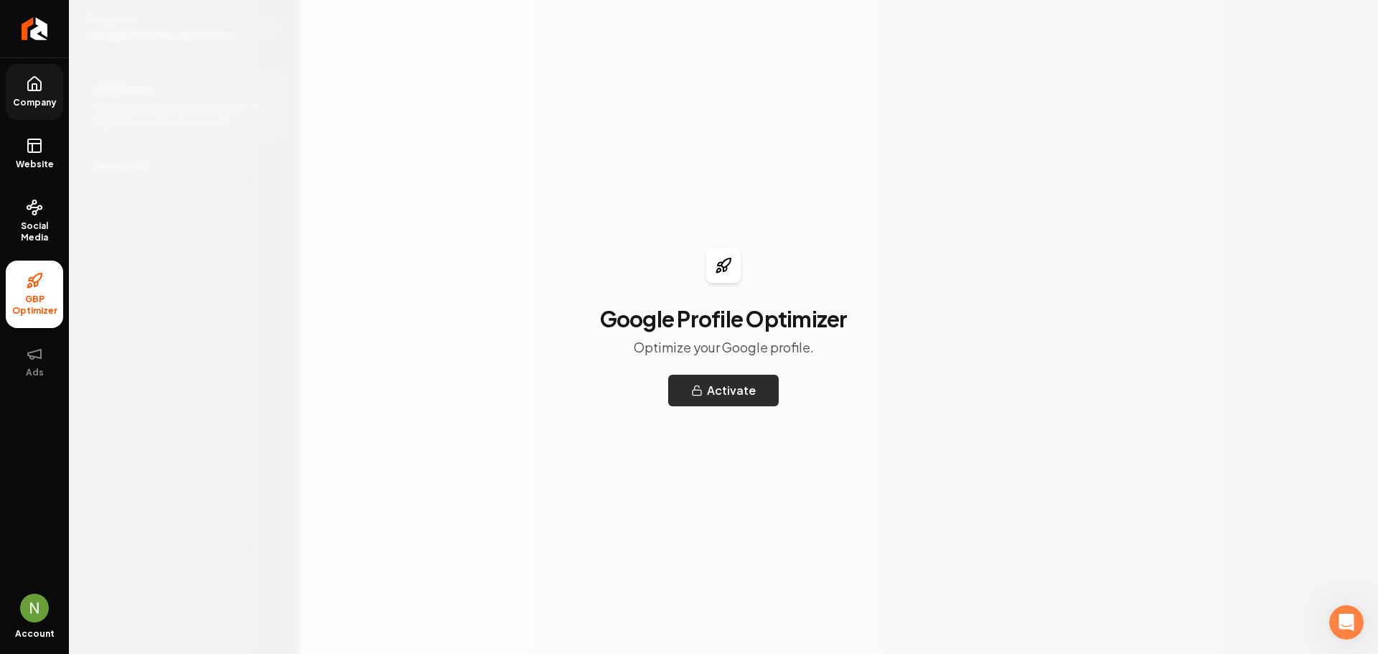
click at [686, 394] on button "Activate" at bounding box center [723, 391] width 111 height 32
click at [34, 360] on icon at bounding box center [34, 353] width 17 height 17
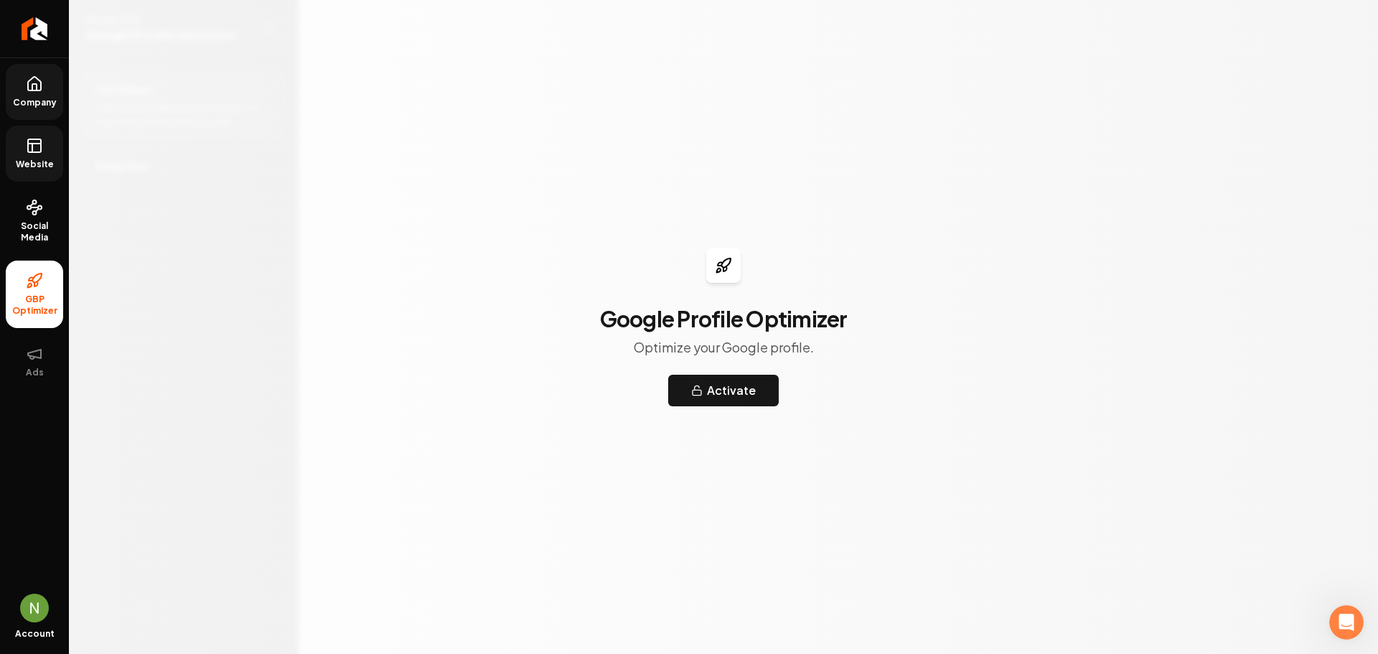
click at [43, 163] on span "Website" at bounding box center [35, 164] width 50 height 11
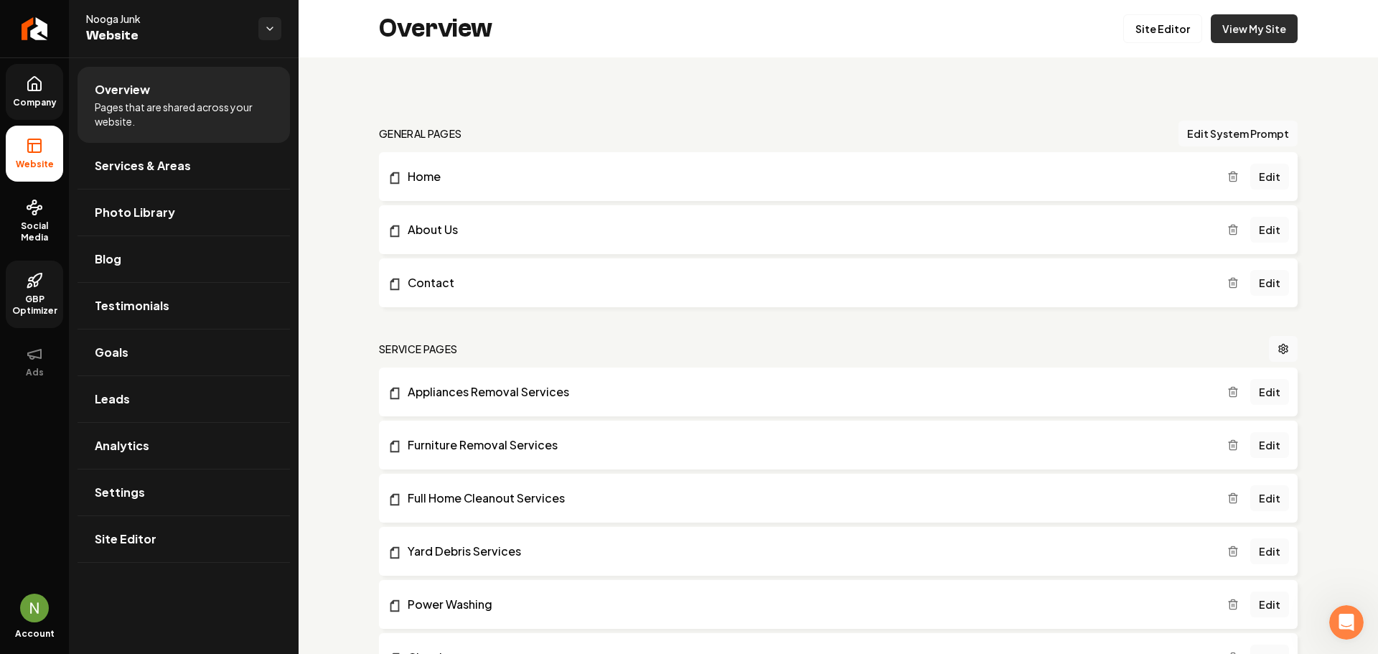
click at [1239, 23] on link "View My Site" at bounding box center [1254, 28] width 87 height 29
click at [27, 90] on icon at bounding box center [34, 83] width 17 height 17
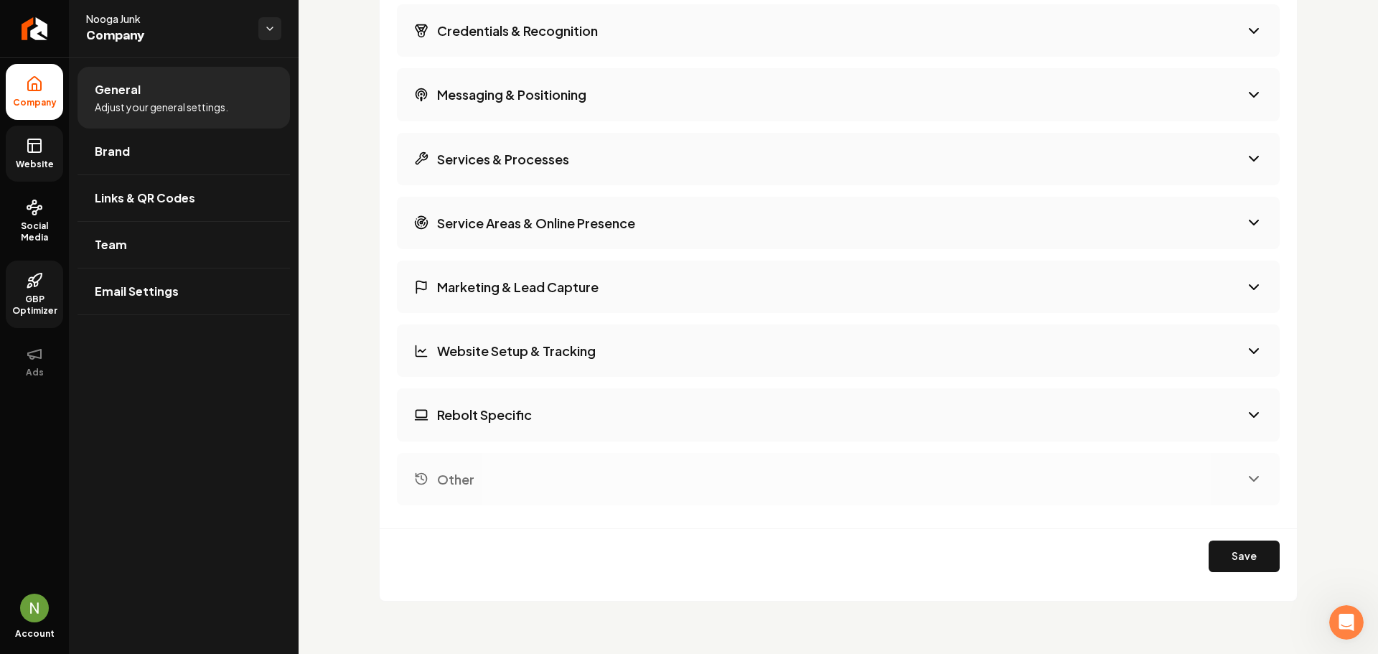
scroll to position [2369, 0]
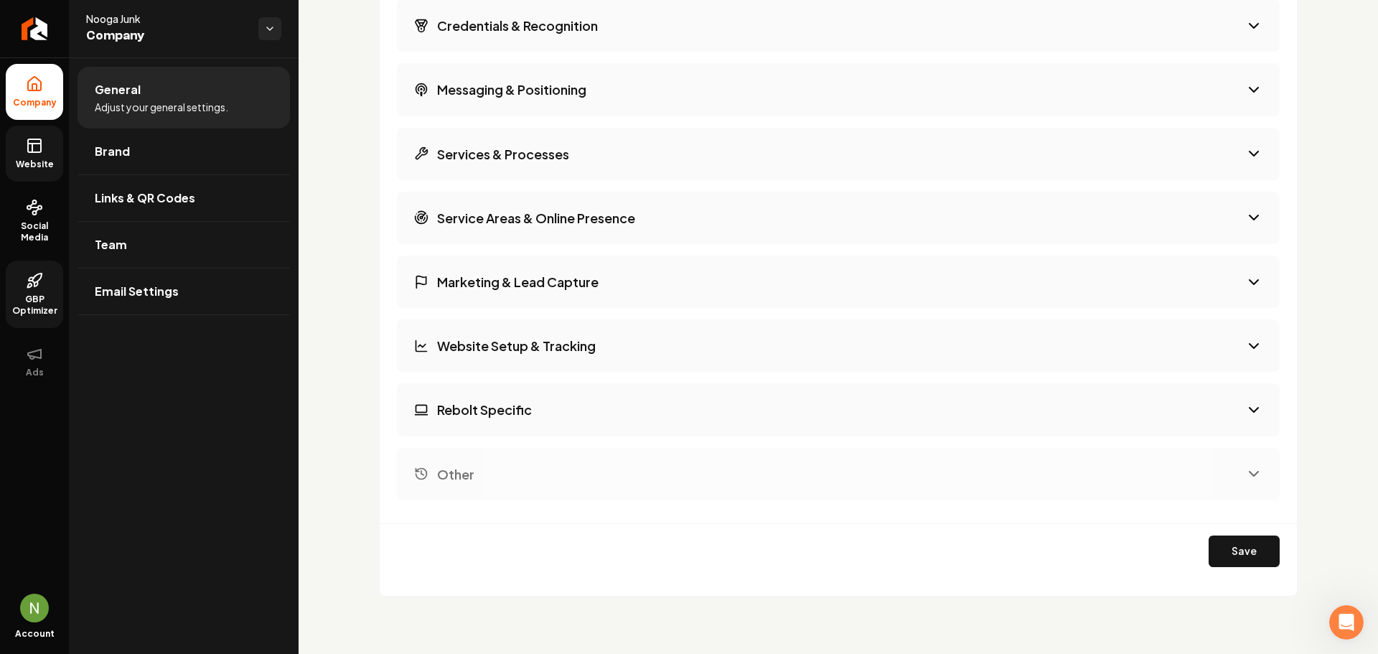
click at [507, 213] on h3 "Service Areas & Online Presence" at bounding box center [536, 218] width 198 height 18
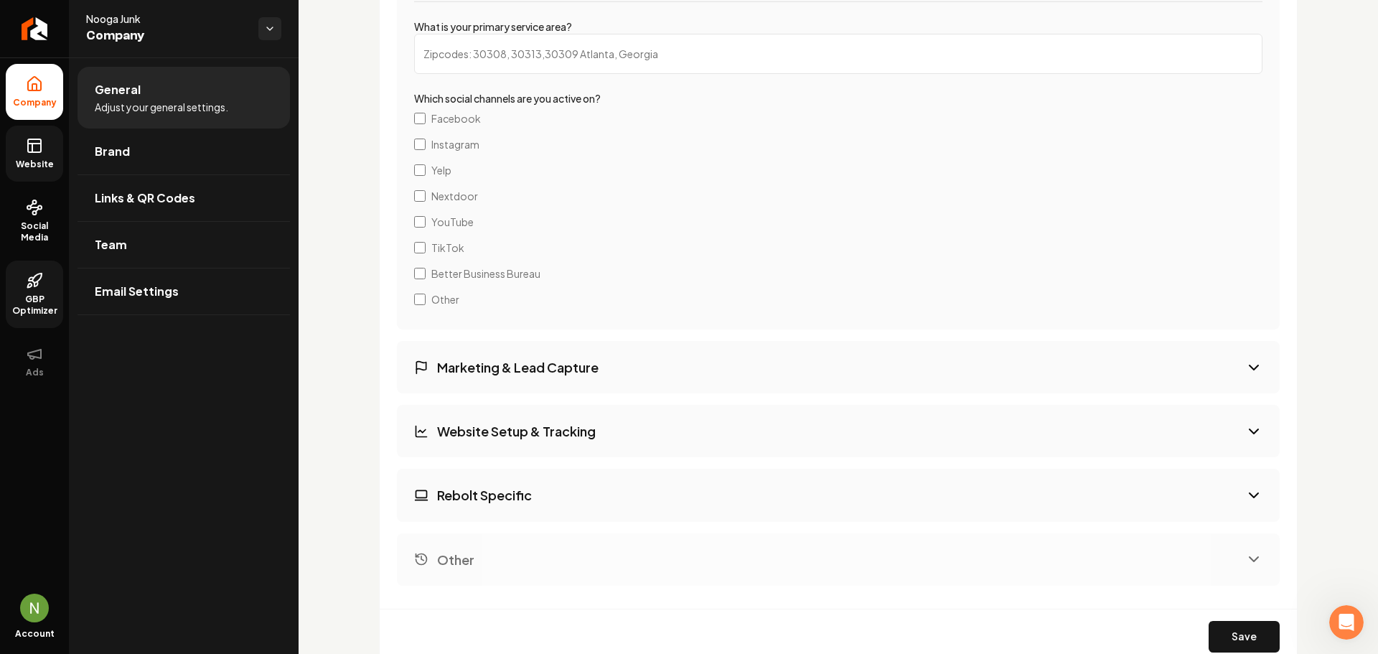
scroll to position [2698, 0]
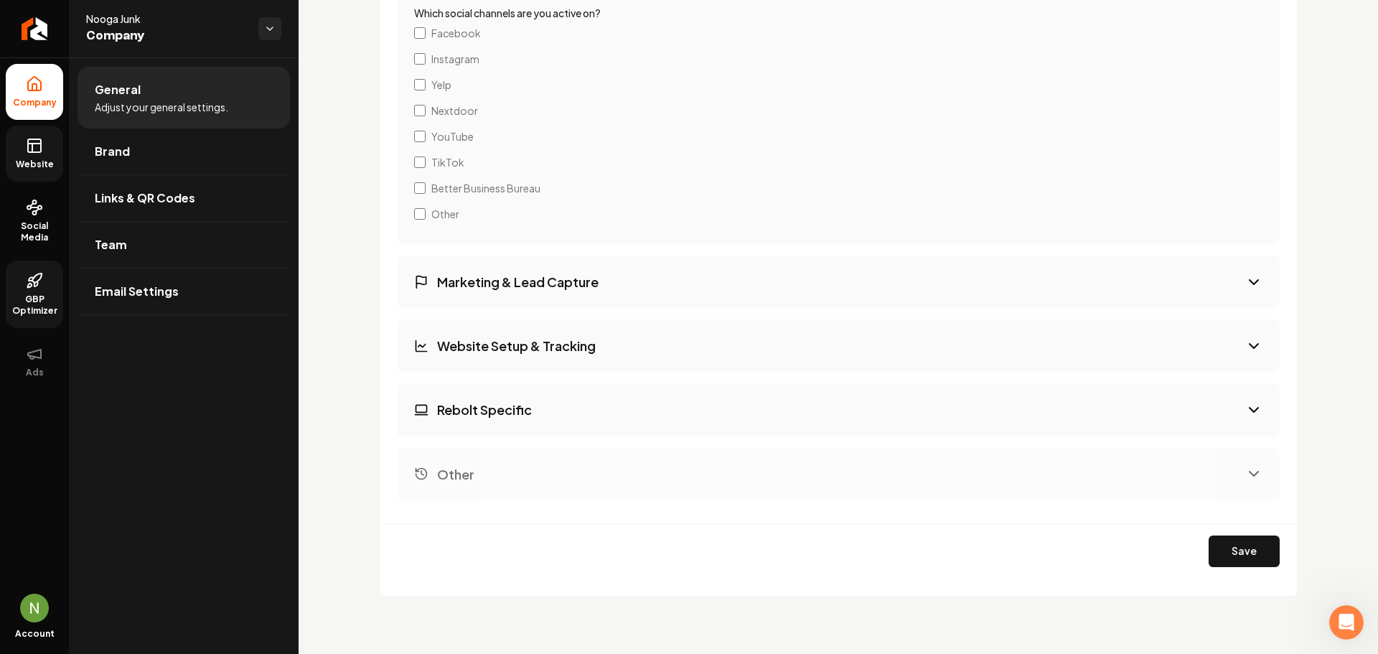
click at [481, 357] on button "Website Setup & Tracking" at bounding box center [838, 345] width 883 height 52
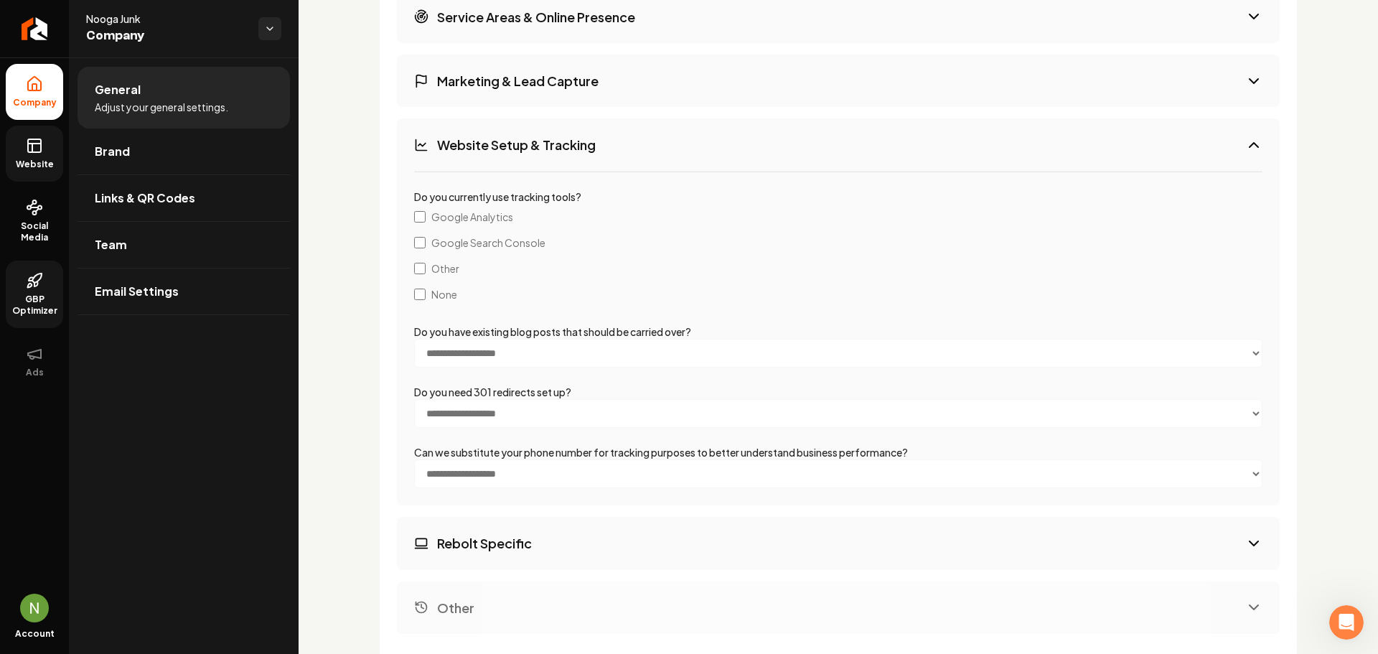
scroll to position [2703, 0]
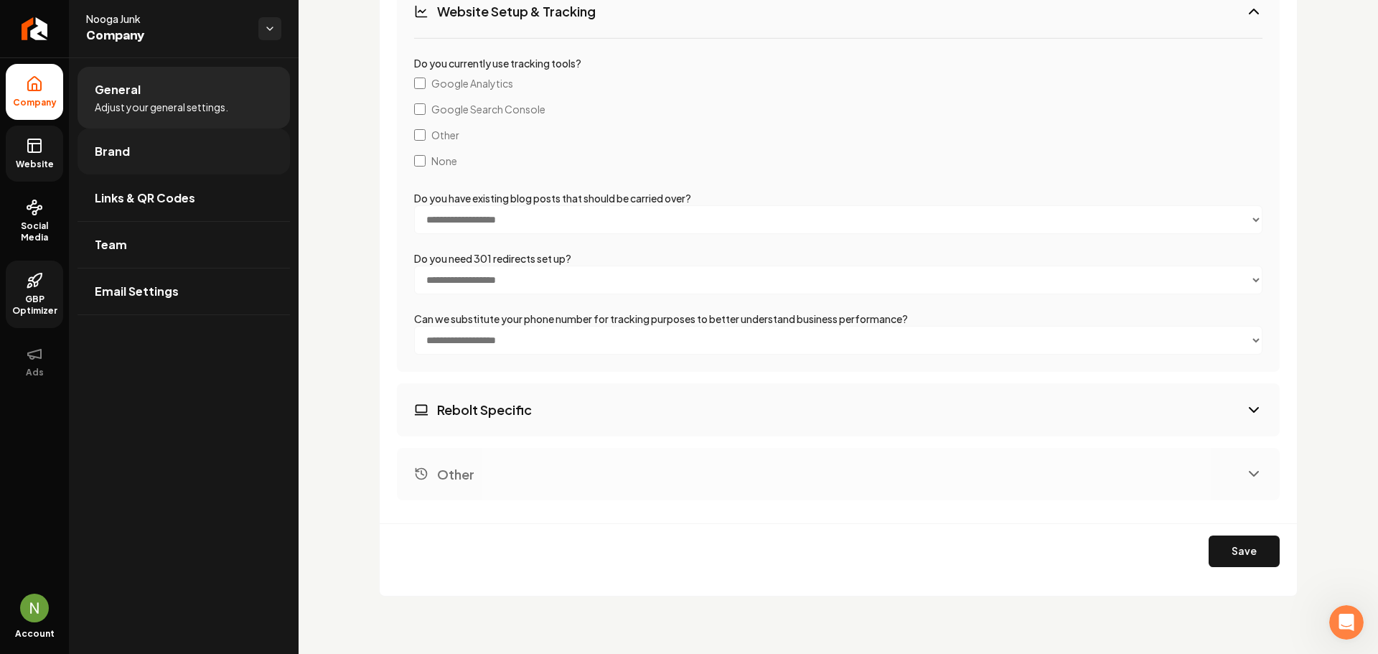
click at [121, 160] on link "Brand" at bounding box center [184, 151] width 212 height 46
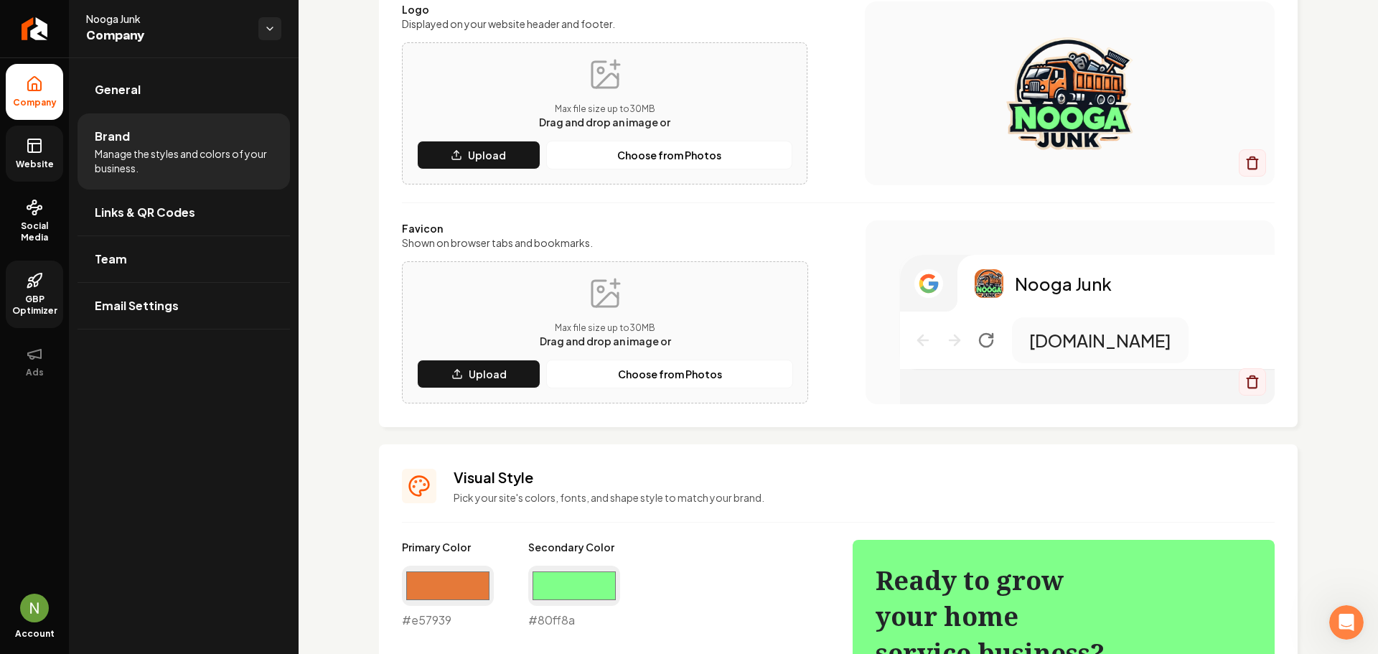
scroll to position [1005, 0]
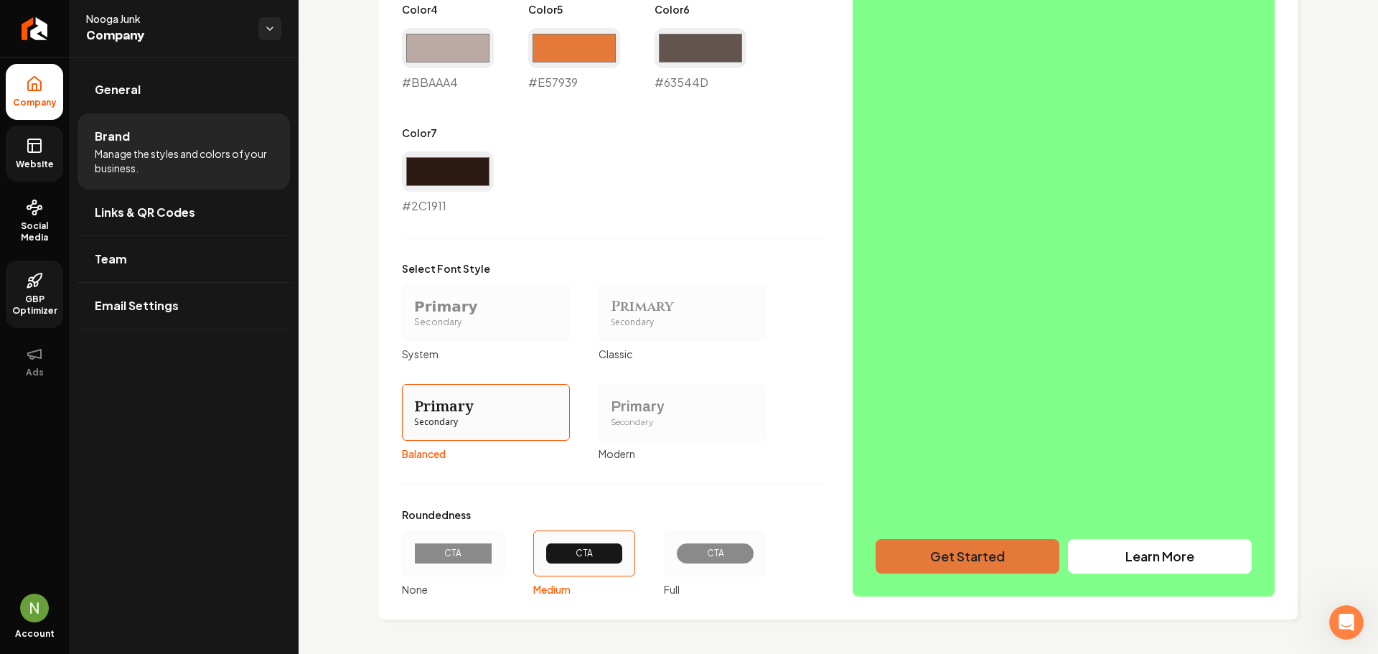
click at [32, 154] on icon at bounding box center [34, 145] width 17 height 17
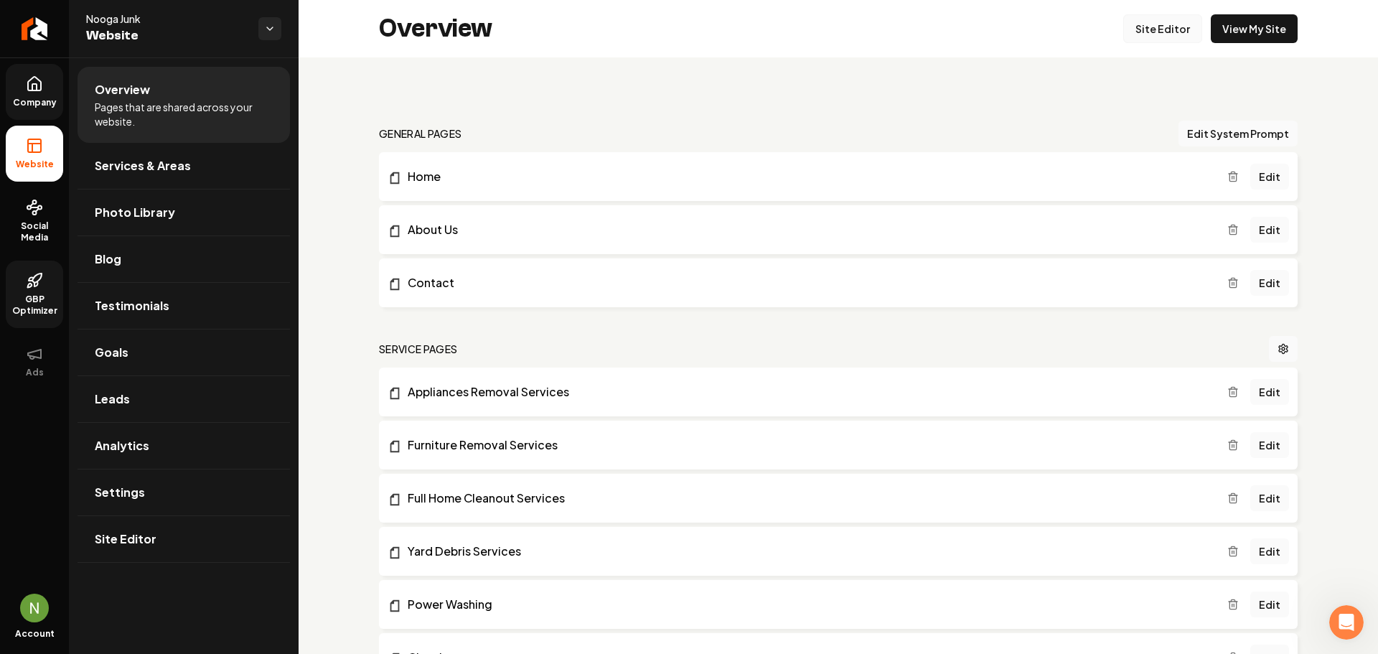
click at [1148, 35] on link "Site Editor" at bounding box center [1162, 28] width 79 height 29
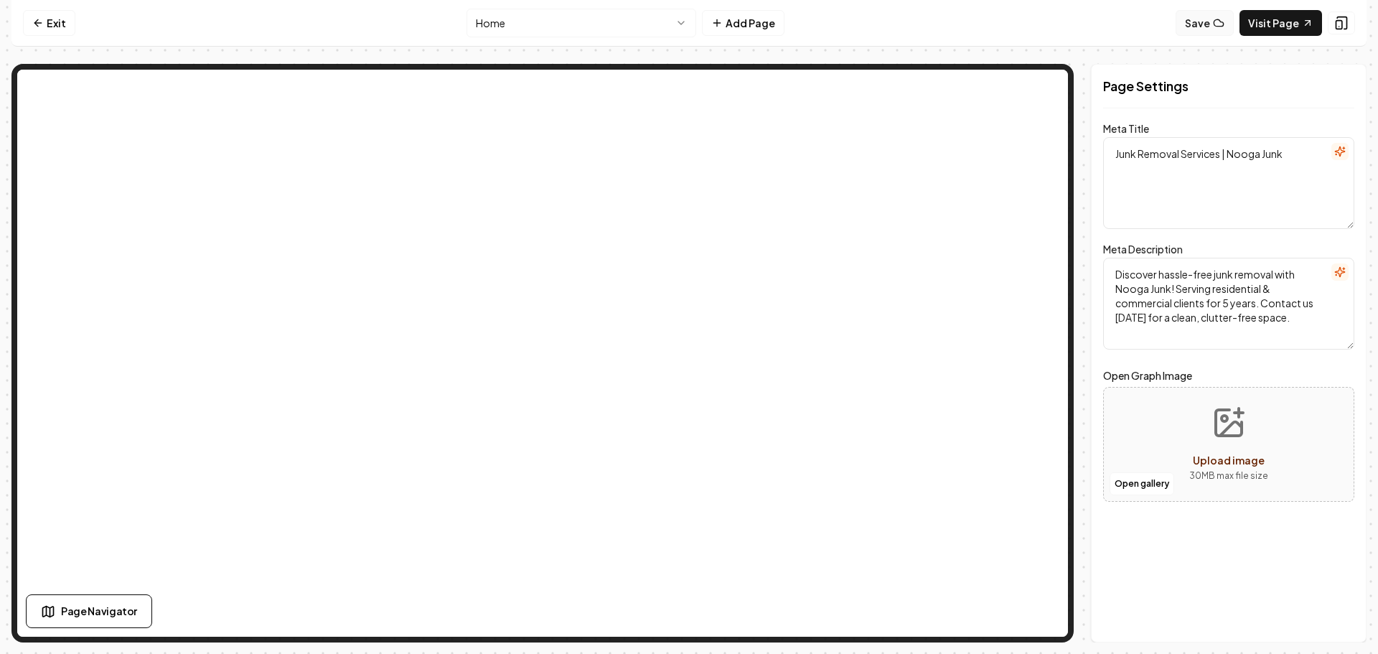
click at [1203, 28] on button "Save" at bounding box center [1205, 23] width 58 height 26
click at [672, 21] on html "Computer Required This feature is only available on a computer. Please switch t…" at bounding box center [689, 327] width 1378 height 654
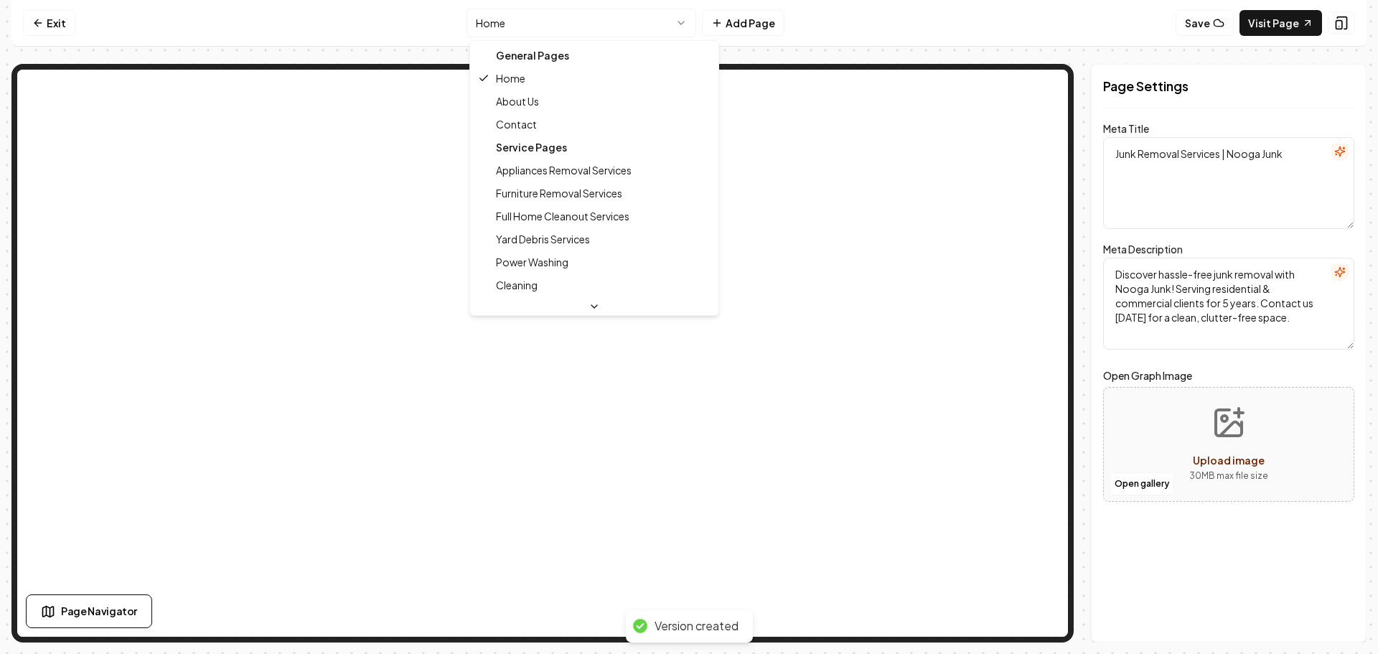
click at [547, 139] on div "Service Pages" at bounding box center [594, 147] width 243 height 23
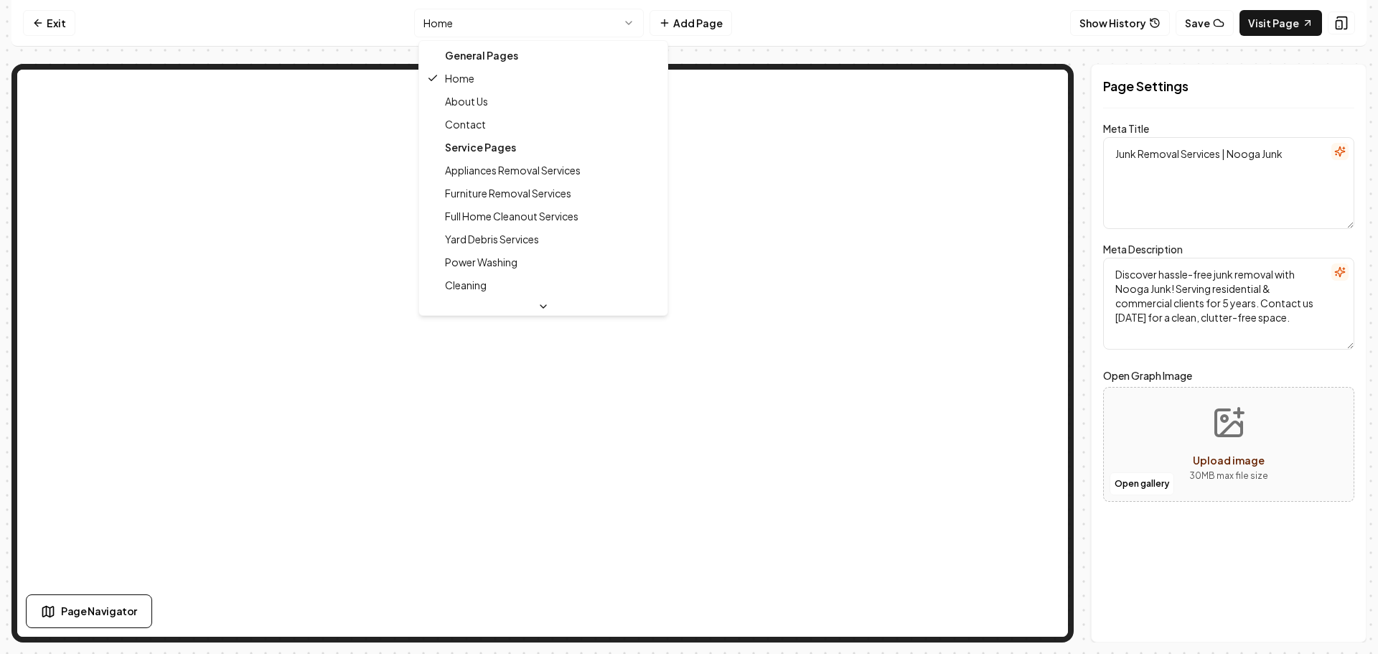
click at [520, 146] on div "Service Pages" at bounding box center [543, 147] width 243 height 23
click at [505, 147] on div "Service Pages" at bounding box center [543, 147] width 243 height 23
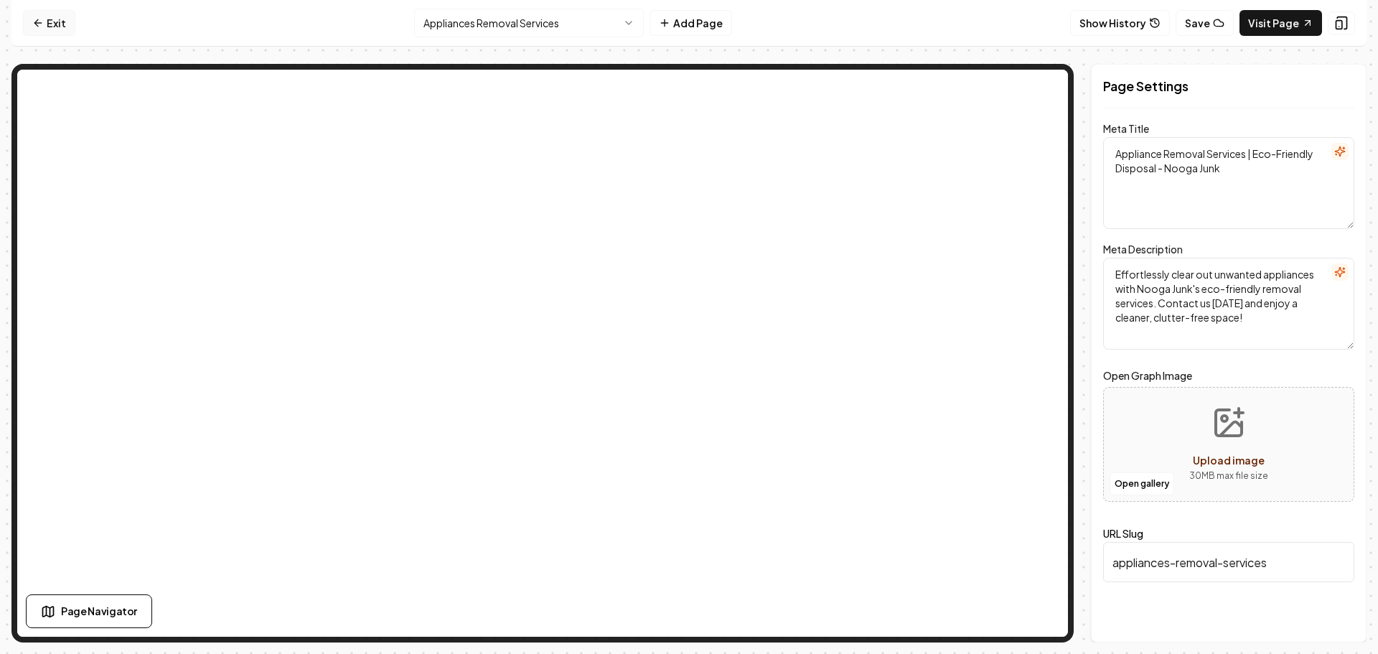
click at [65, 24] on link "Exit" at bounding box center [49, 23] width 52 height 26
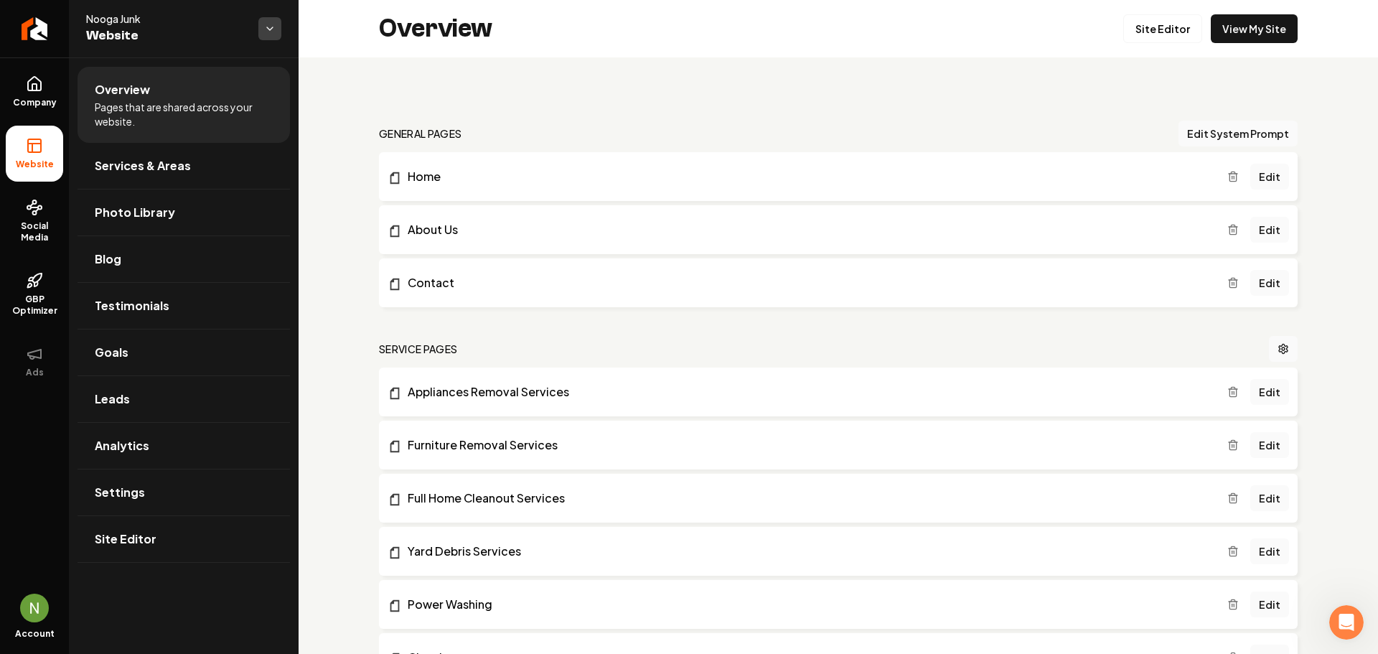
click at [273, 24] on html "Company Website Social Media GBP Optimizer Ads Account Nooga Junk Website Overv…" at bounding box center [689, 327] width 1378 height 654
click at [385, 78] on link "Back to Dashboard" at bounding box center [376, 84] width 177 height 26
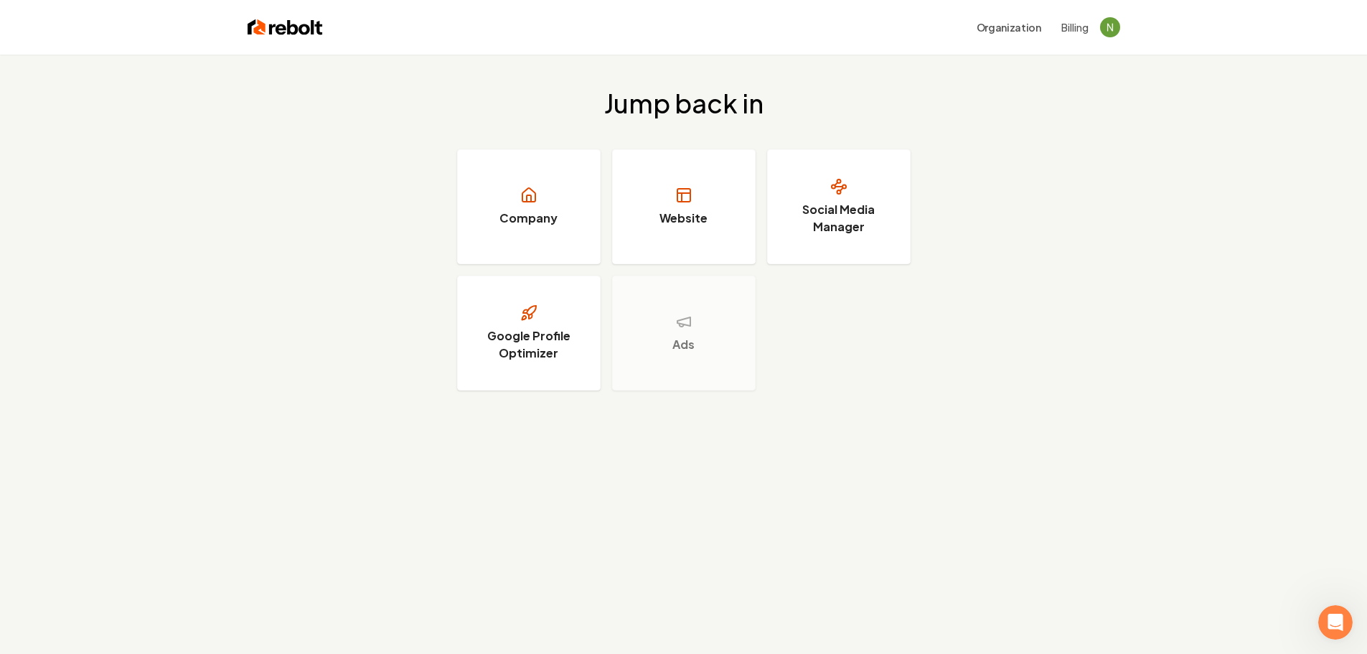
click at [1069, 33] on button "Billing" at bounding box center [1074, 27] width 27 height 14
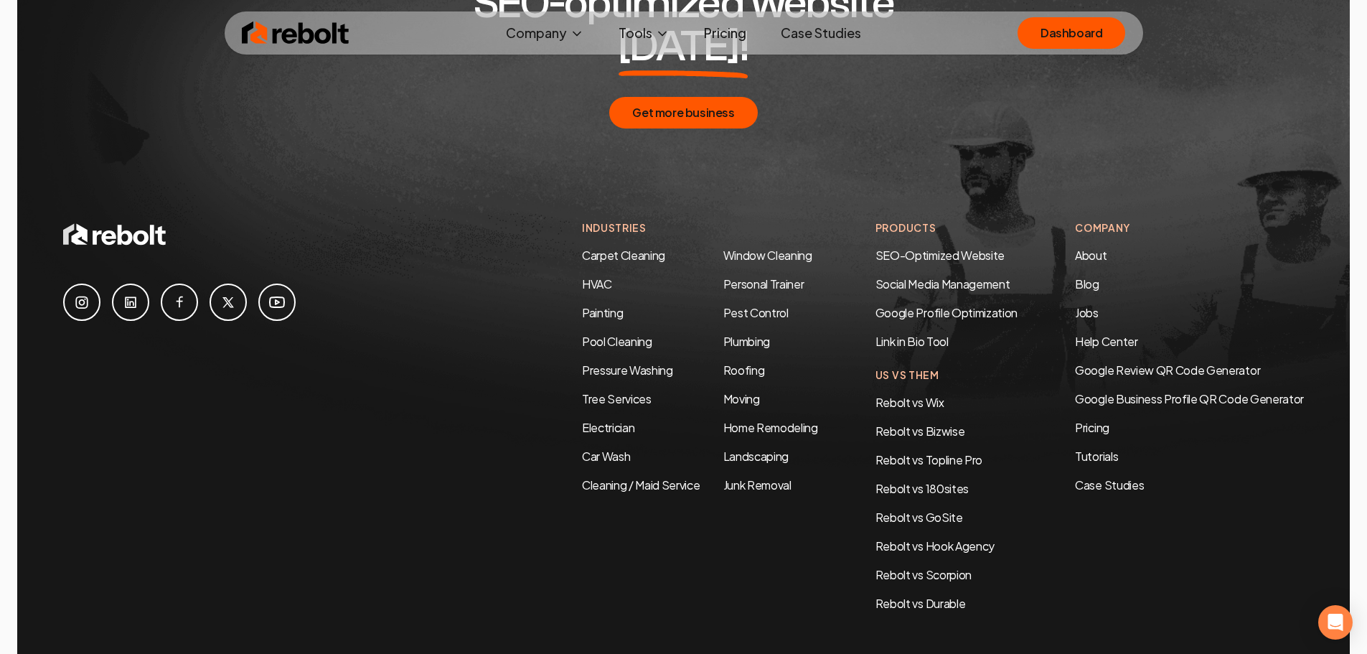
scroll to position [7626, 0]
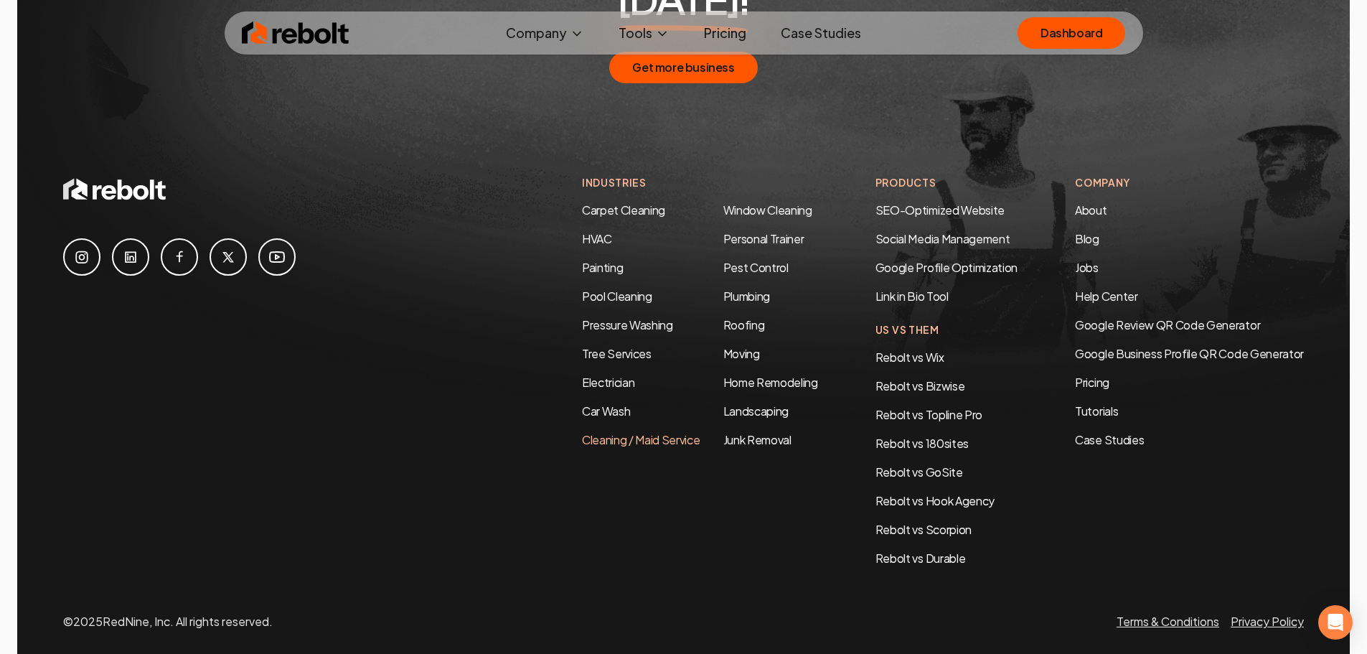
click at [608, 432] on link "Cleaning / Maid Service" at bounding box center [641, 439] width 118 height 15
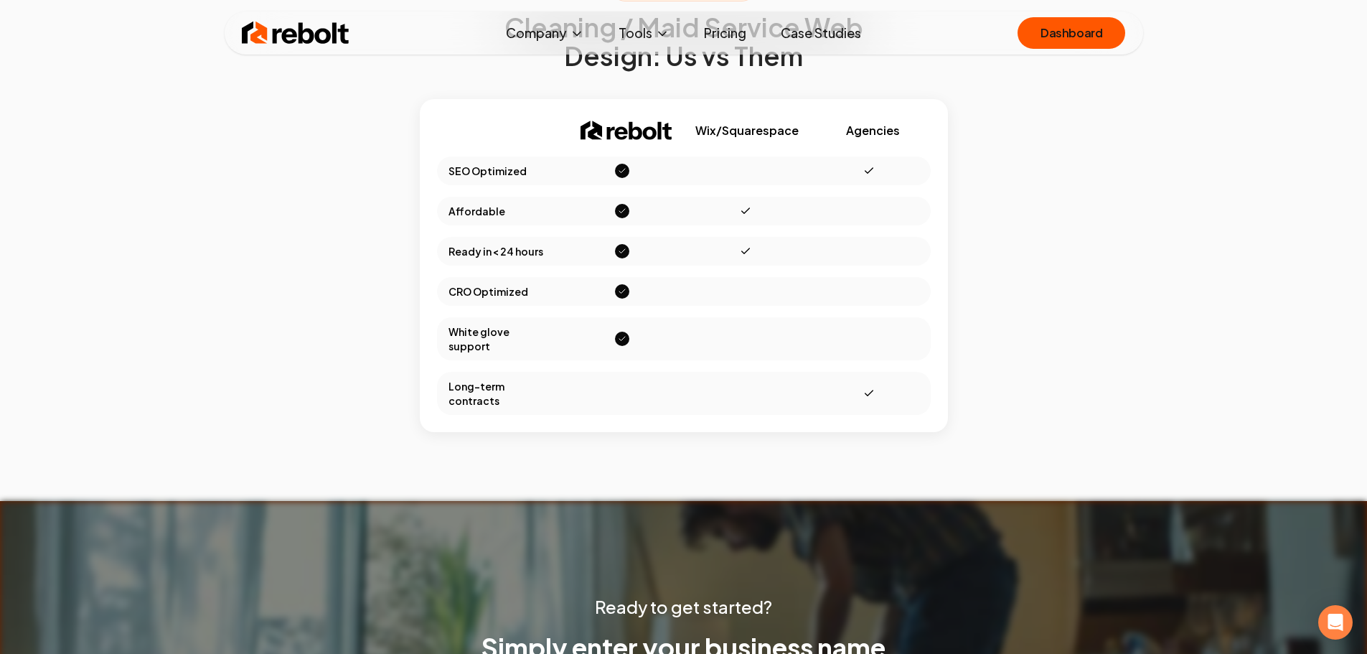
scroll to position [4903, 0]
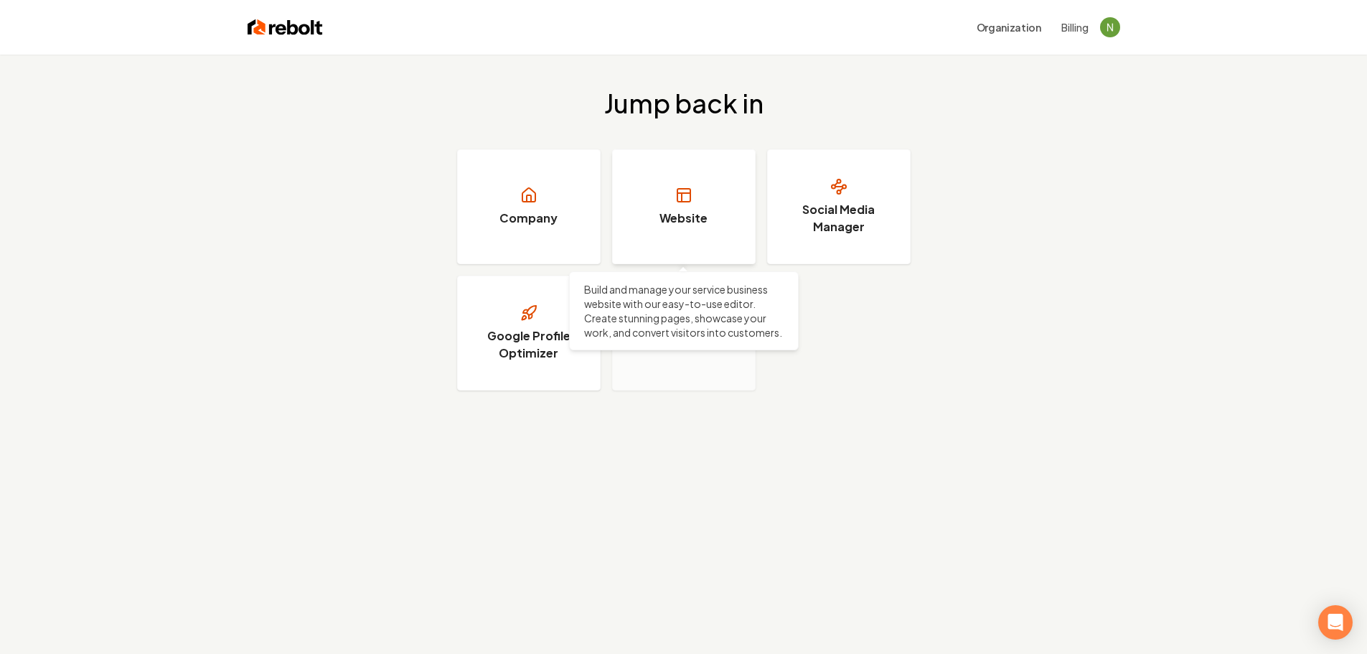
click at [686, 190] on icon at bounding box center [683, 195] width 17 height 17
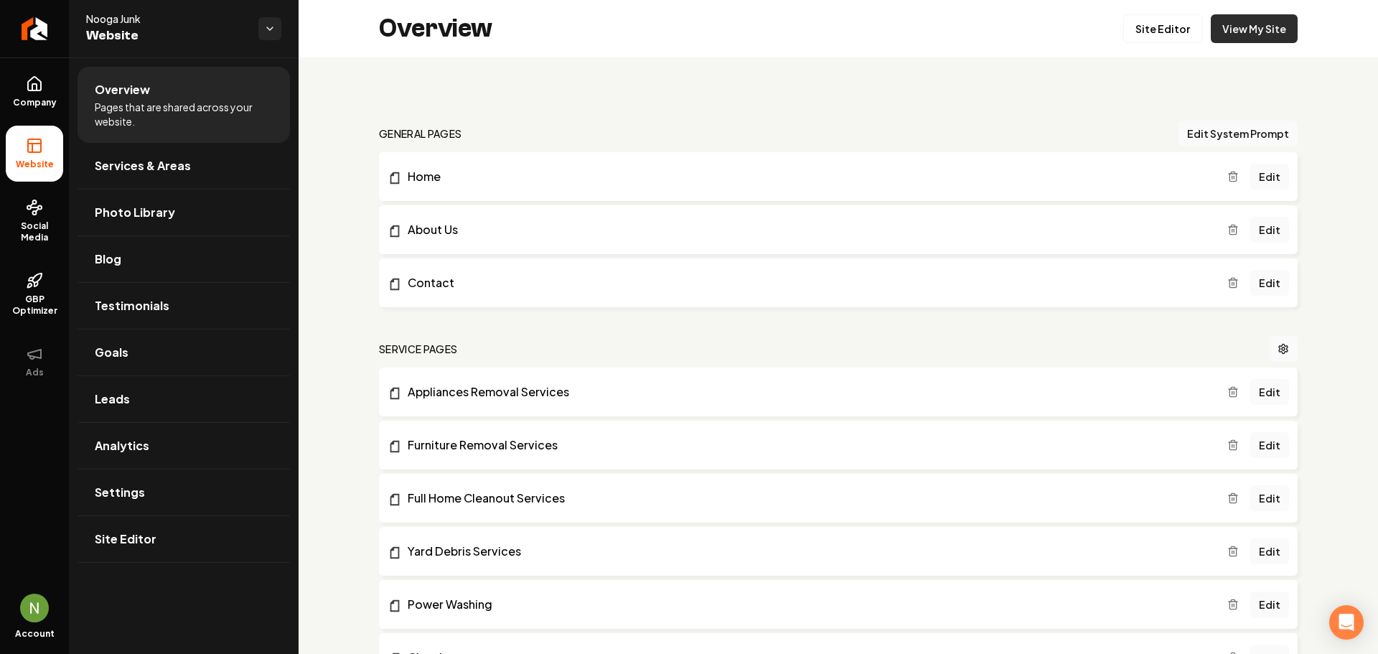
click at [1238, 29] on link "View My Site" at bounding box center [1254, 28] width 87 height 29
click at [36, 98] on span "Company" at bounding box center [34, 102] width 55 height 11
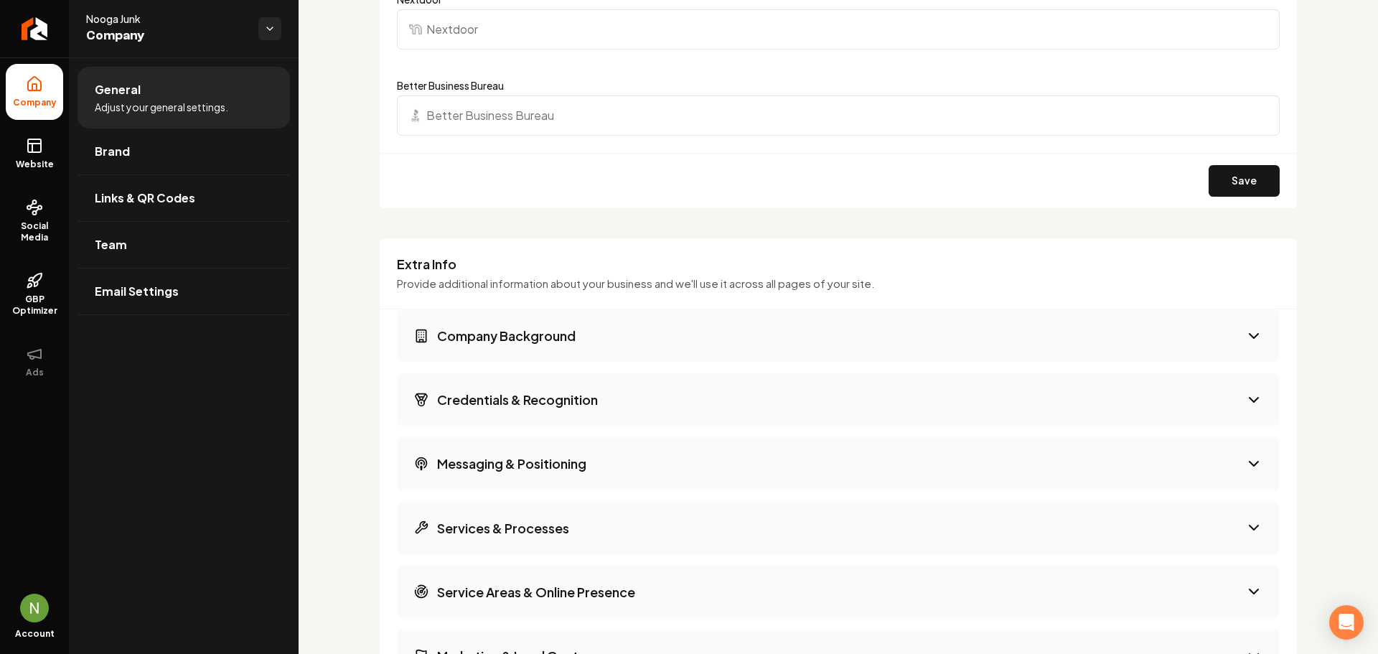
scroll to position [2369, 0]
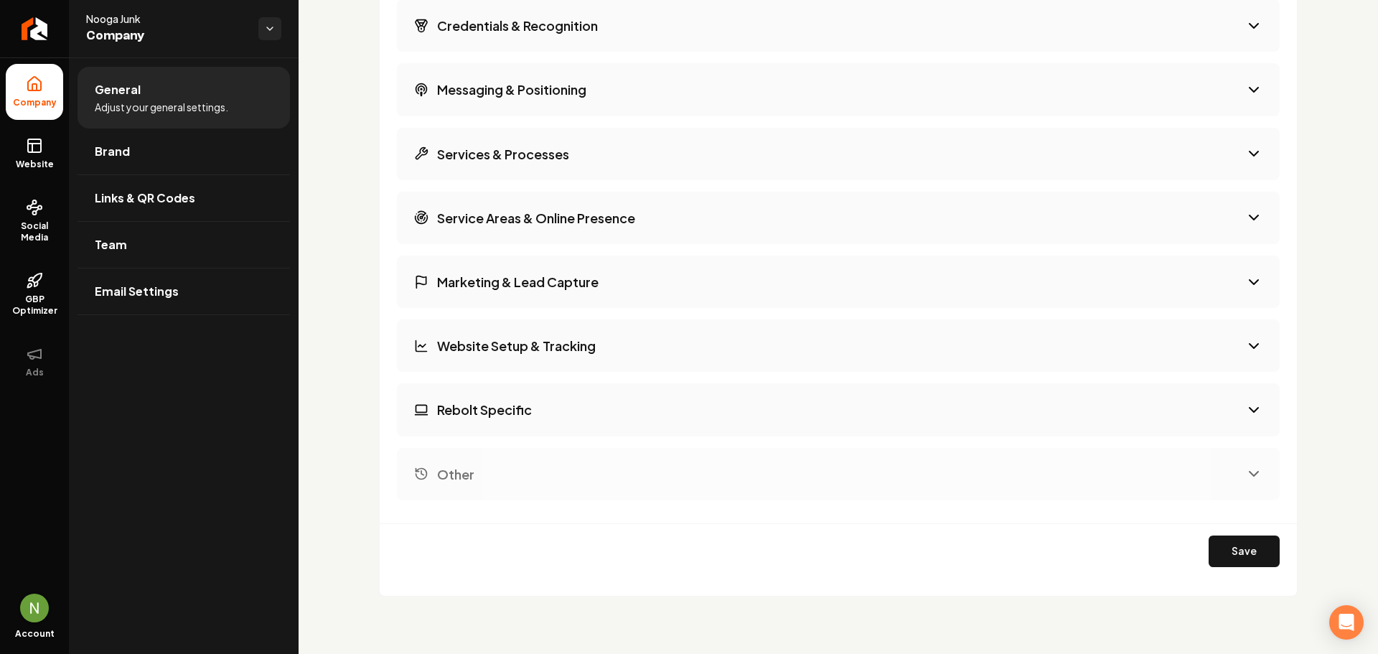
click at [39, 596] on img "Open user button" at bounding box center [34, 607] width 29 height 29
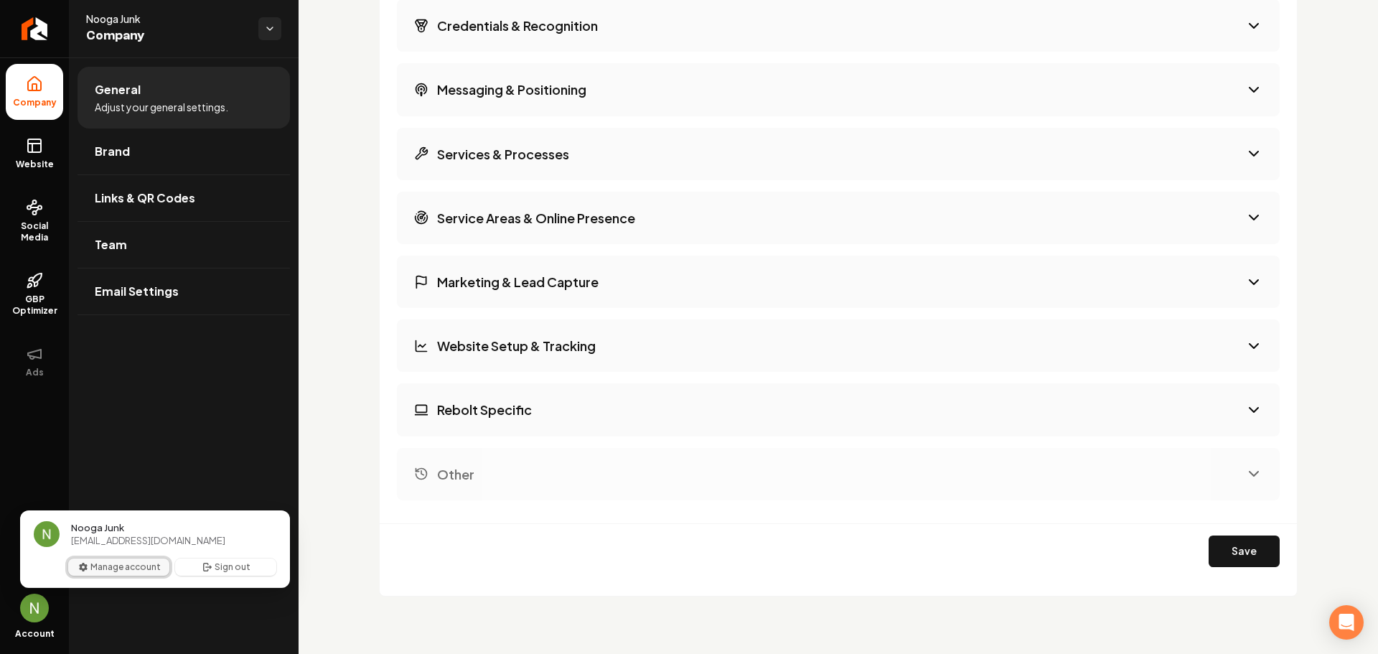
click at [108, 570] on button "Manage account" at bounding box center [118, 566] width 101 height 17
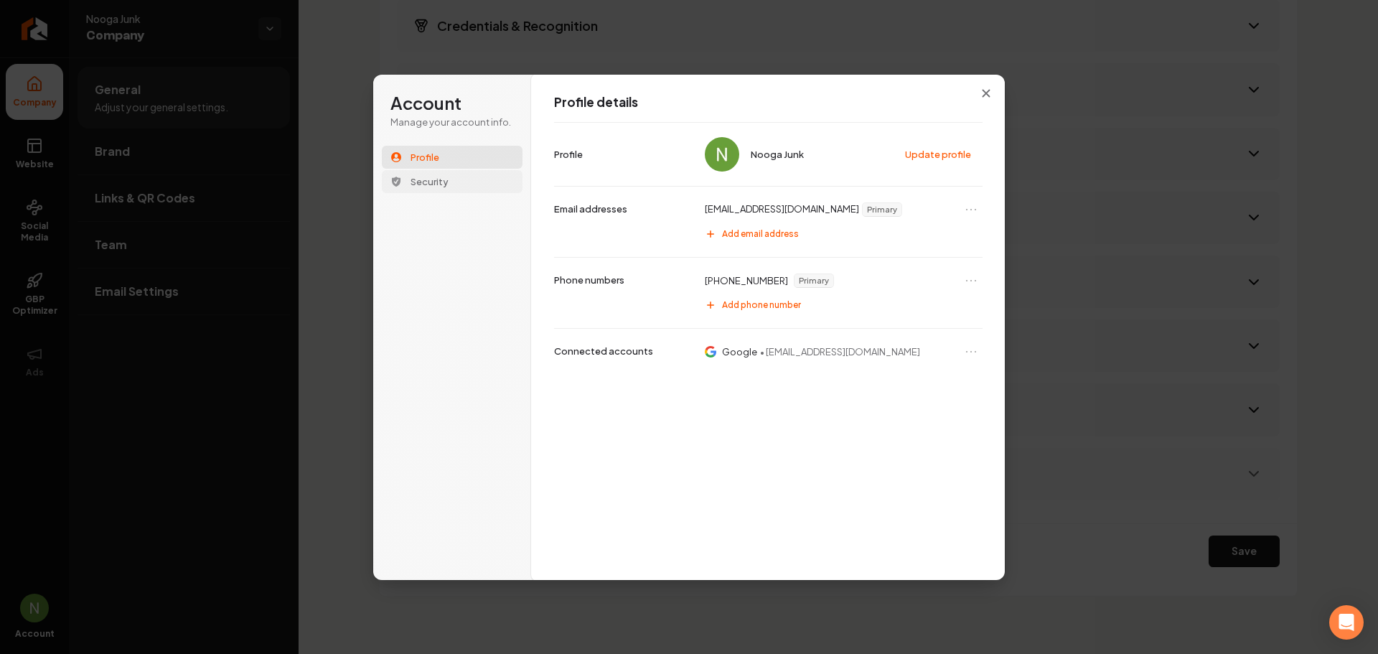
click at [436, 182] on span "Security" at bounding box center [429, 181] width 38 height 13
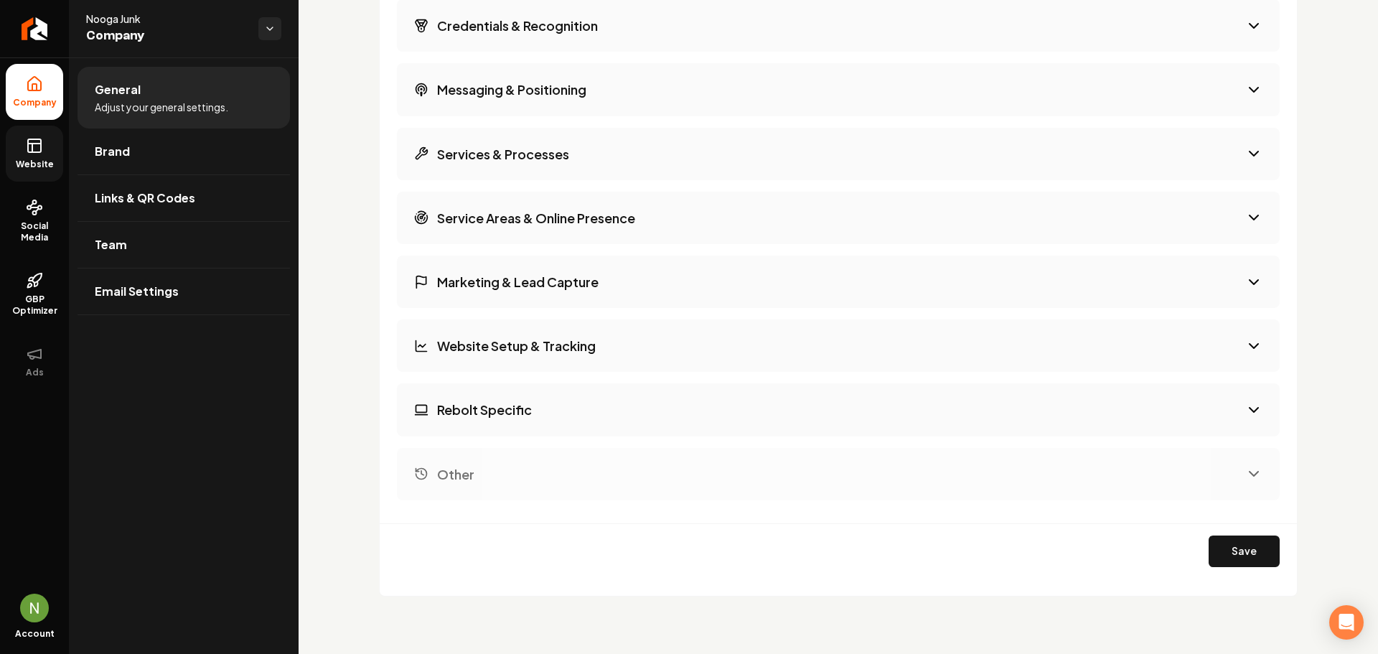
click at [28, 158] on link "Website" at bounding box center [34, 154] width 57 height 56
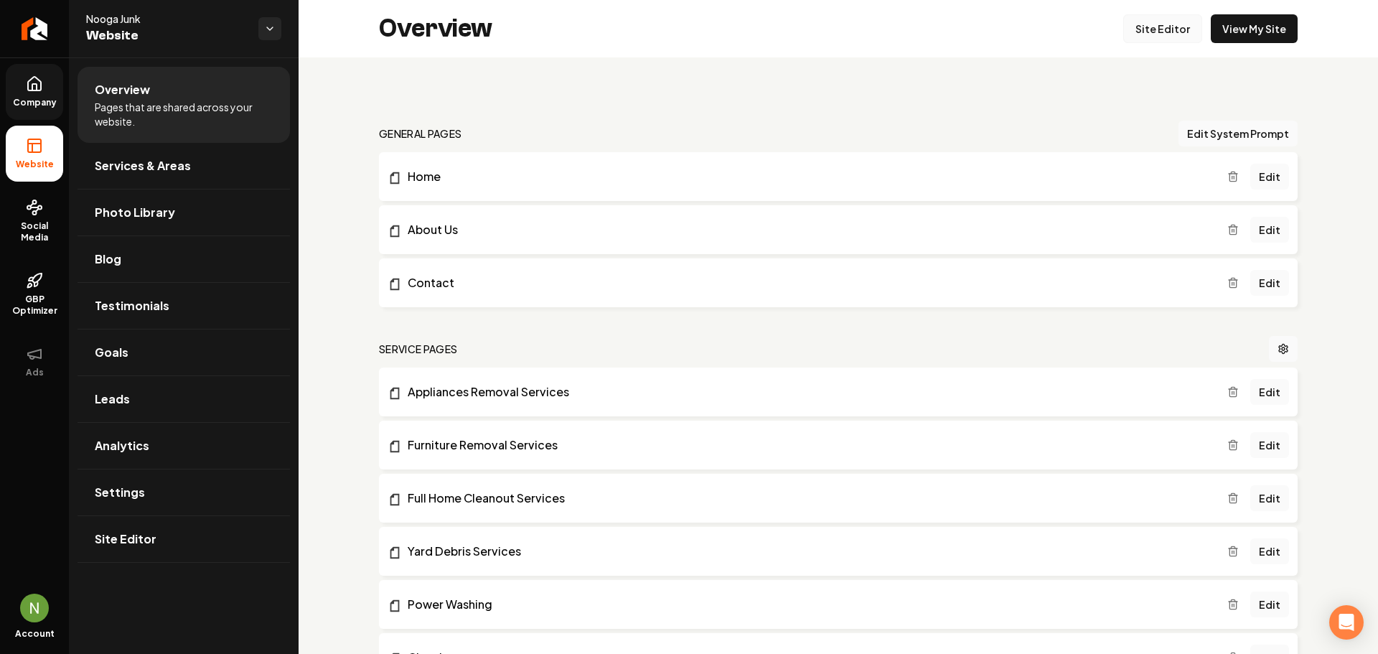
click at [1150, 37] on link "Site Editor" at bounding box center [1162, 28] width 79 height 29
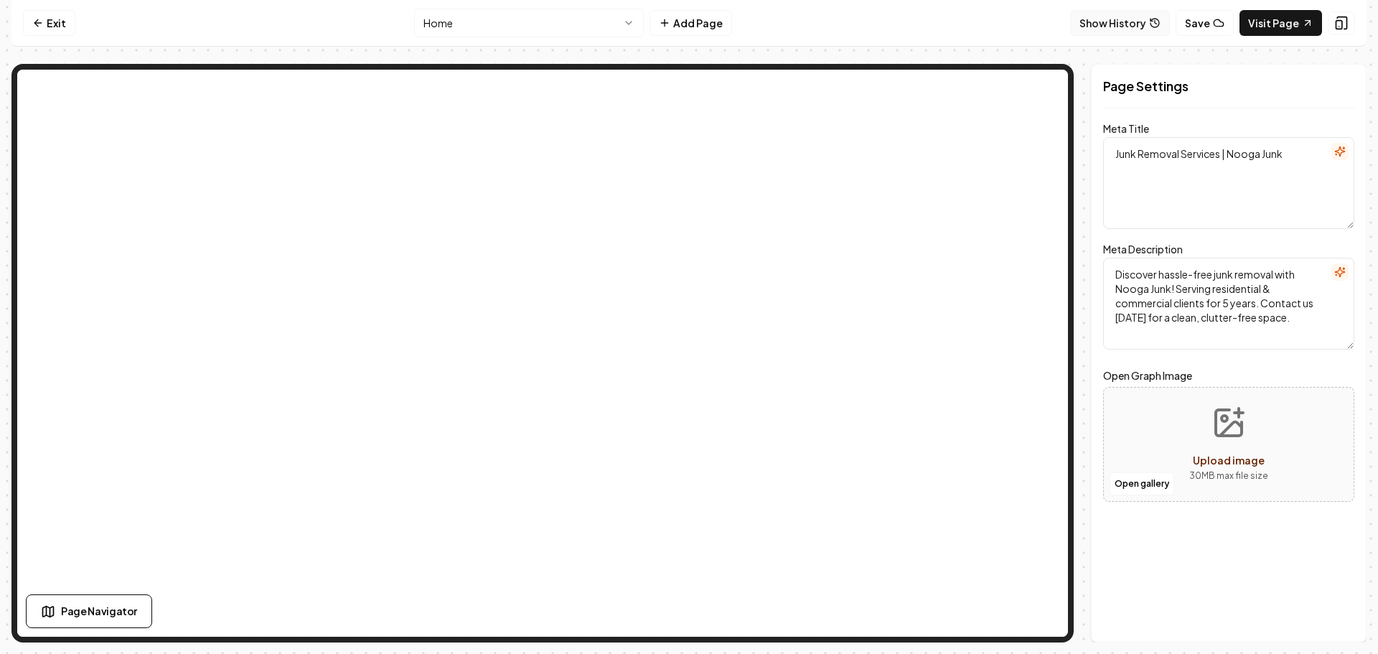
click at [1158, 25] on icon at bounding box center [1154, 22] width 11 height 11
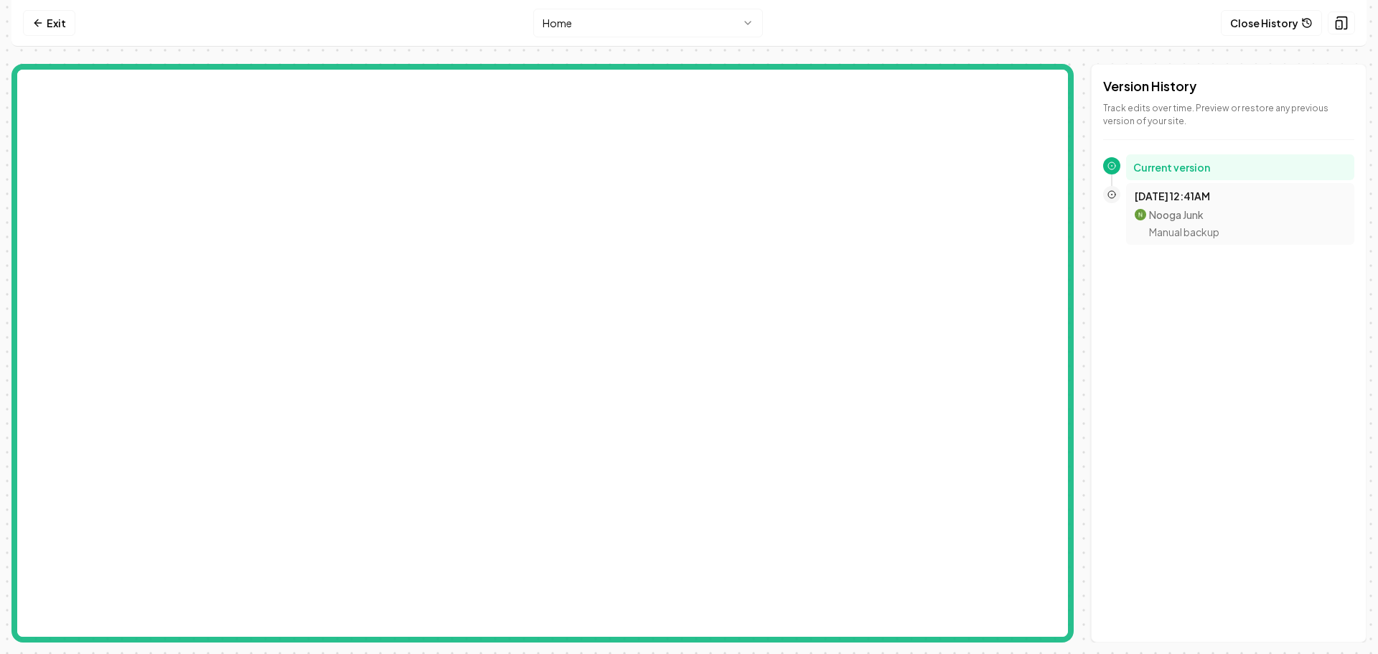
click at [1184, 205] on div "[DATE] 12:41AM Nooga Junk Manual backup" at bounding box center [1240, 214] width 211 height 50
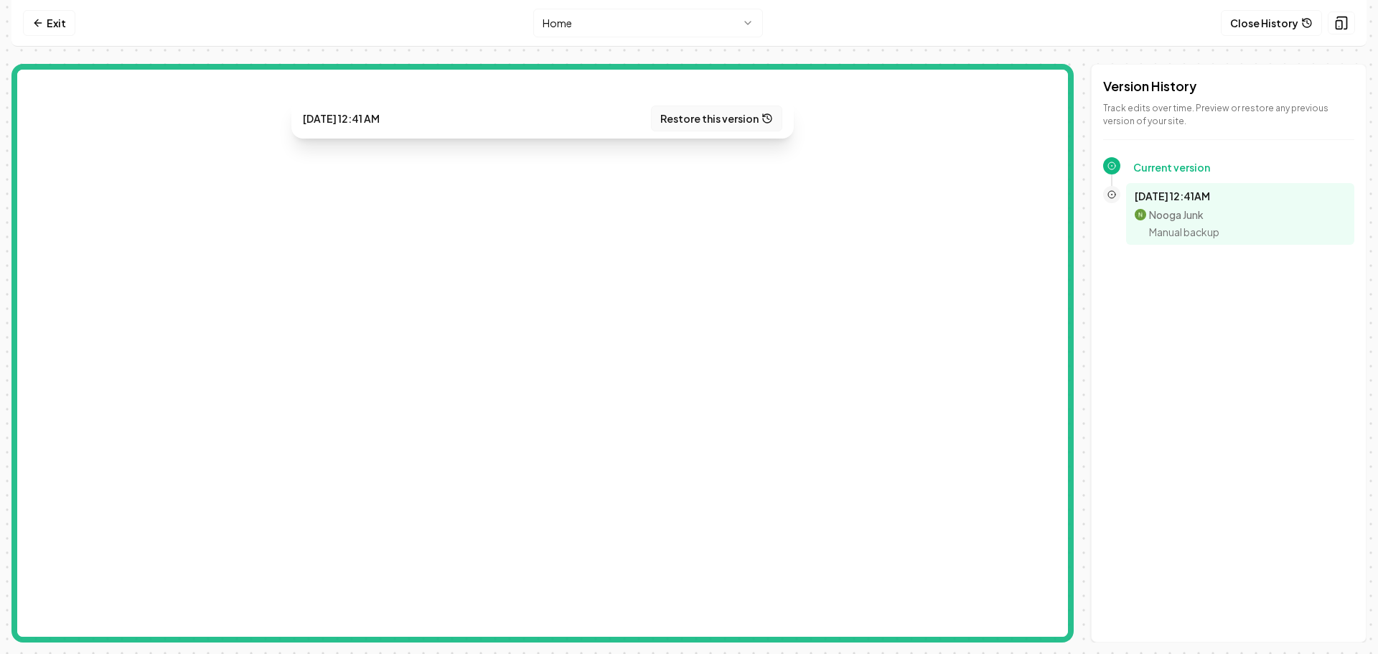
click at [723, 110] on button "Restore this version" at bounding box center [716, 118] width 131 height 26
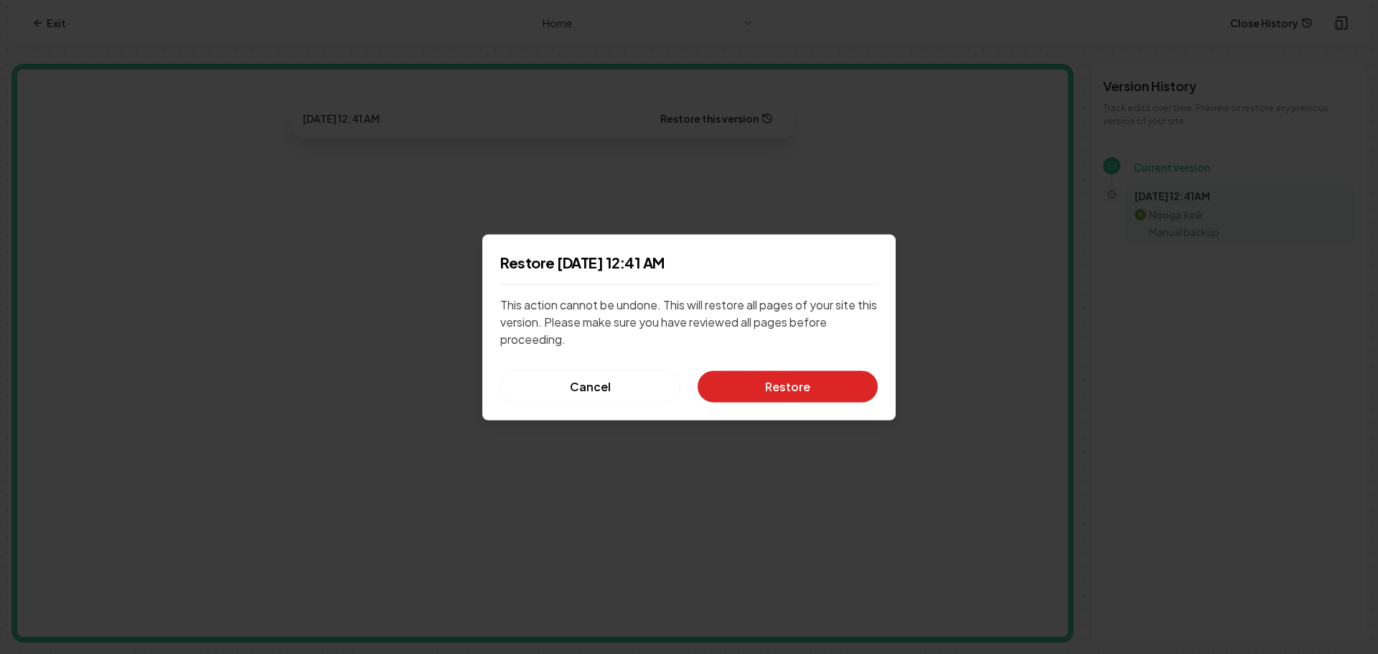
click at [765, 377] on button "Restore" at bounding box center [788, 386] width 180 height 32
click at [864, 464] on div at bounding box center [689, 327] width 1378 height 654
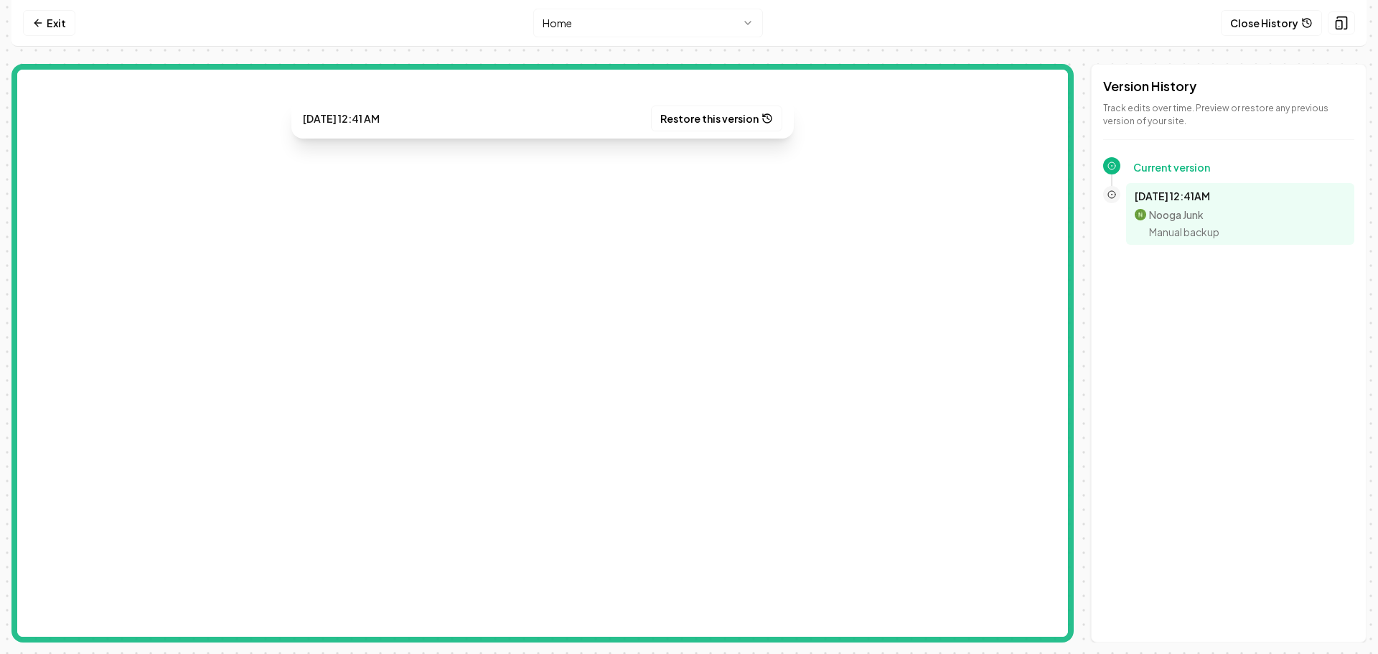
click at [1196, 225] on p "Manual backup" at bounding box center [1184, 232] width 70 height 14
click at [52, 23] on link "Exit" at bounding box center [49, 23] width 52 height 26
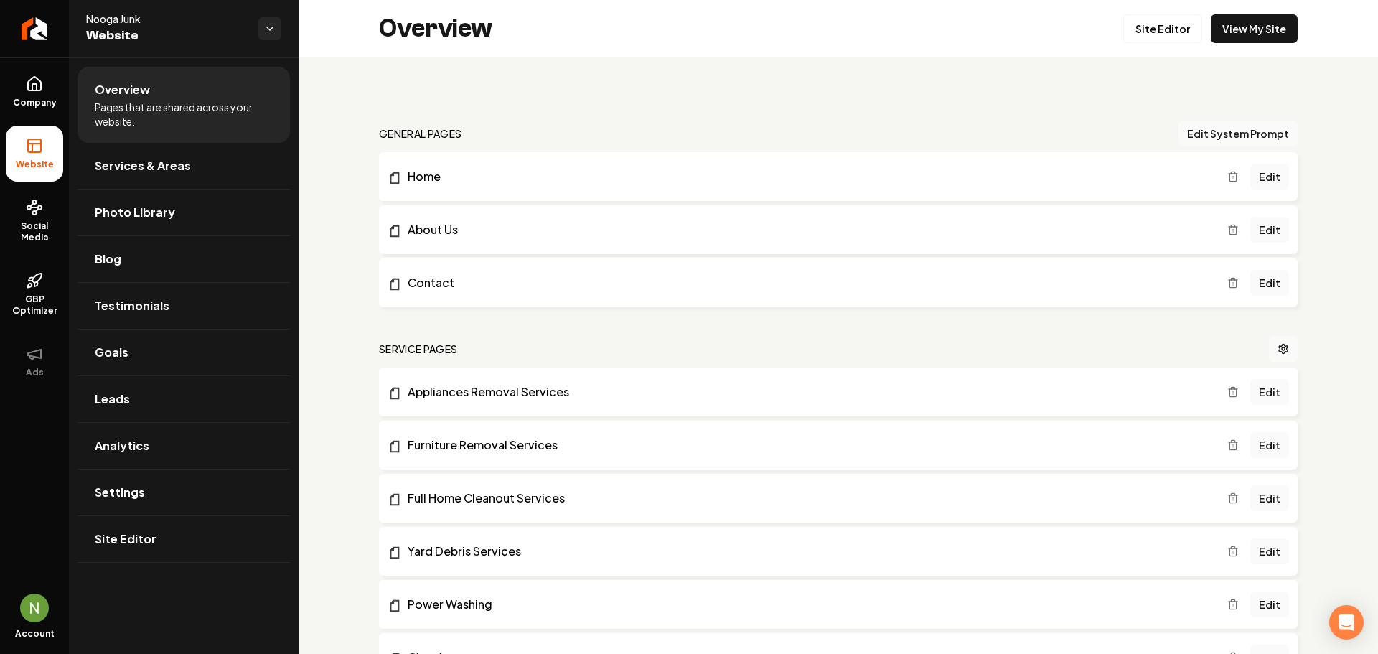
click at [457, 169] on link "Home" at bounding box center [808, 176] width 840 height 17
